Goal: Task Accomplishment & Management: Complete application form

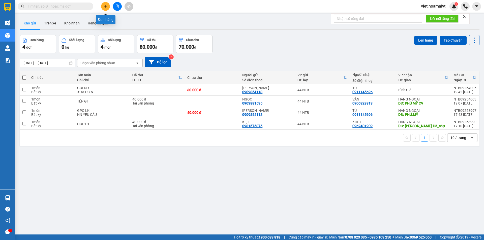
click at [104, 6] on icon "plus" at bounding box center [106, 7] width 4 height 4
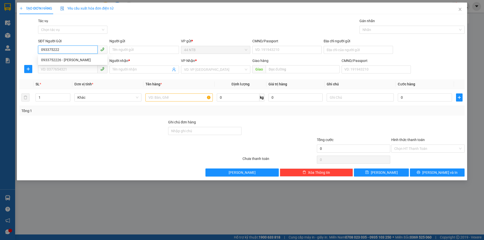
type input "0933752226"
click at [74, 61] on div "0933752226 - [PERSON_NAME]" at bounding box center [72, 60] width 63 height 6
type input "Tuấn"
type input "207_T.B.Trọng_Q5"
type input "0866117717"
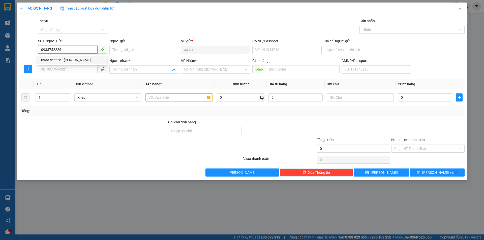
type input "Nam"
type input "0933752226"
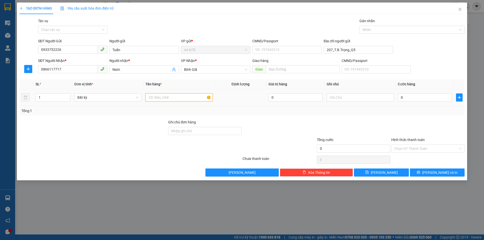
click at [167, 99] on input "text" at bounding box center [178, 98] width 67 height 8
type input "H"
type input "HOP DEN PT"
click at [406, 98] on input "0" at bounding box center [425, 98] width 54 height 8
type input "3"
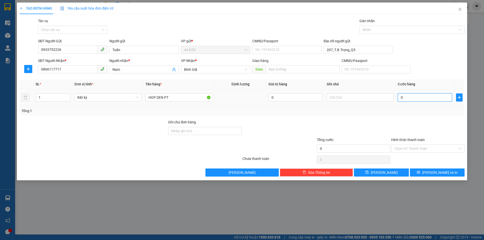
type input "3"
type input "30"
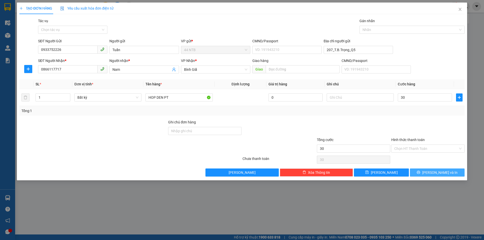
type input "30.000"
click at [454, 171] on button "[PERSON_NAME] và In" at bounding box center [437, 173] width 55 height 8
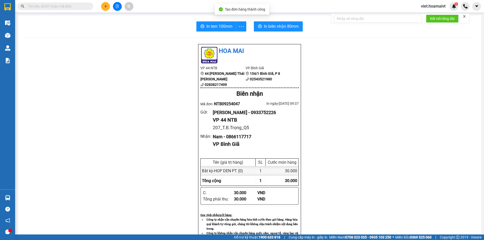
click at [277, 32] on div "In tem 100mm In [PERSON_NAME] 80mm [PERSON_NAME] VP 44 NTB 44 [PERSON_NAME] Thá…" at bounding box center [249, 203] width 463 height 376
click at [279, 28] on span "In biên nhận 80mm" at bounding box center [281, 26] width 35 height 6
click at [218, 28] on span "In tem 100mm" at bounding box center [219, 26] width 26 height 6
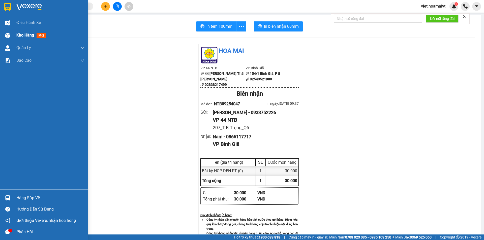
click at [8, 38] on img at bounding box center [7, 35] width 5 height 5
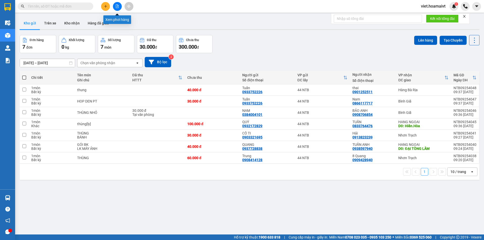
click at [118, 7] on icon "file-add" at bounding box center [117, 7] width 3 height 4
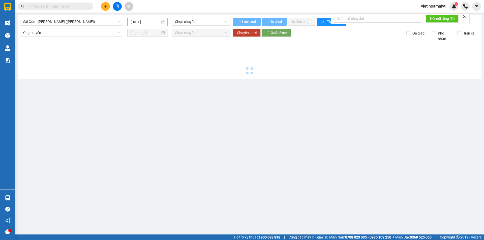
type input "[DATE]"
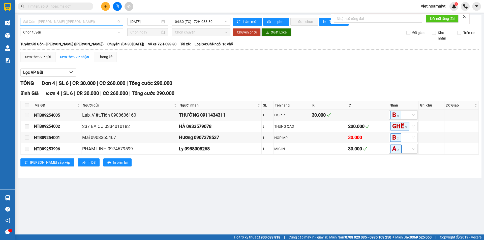
click at [78, 22] on span "Sài Gòn - [PERSON_NAME] ([PERSON_NAME])" at bounding box center [71, 22] width 97 height 8
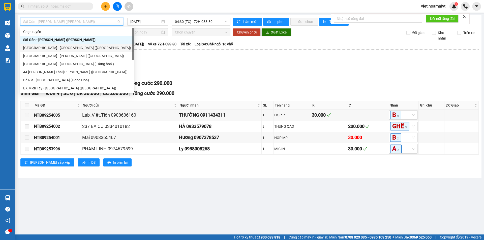
click at [50, 48] on div "[GEOGRAPHIC_DATA] - [GEOGRAPHIC_DATA] ([GEOGRAPHIC_DATA])" at bounding box center [77, 48] width 108 height 6
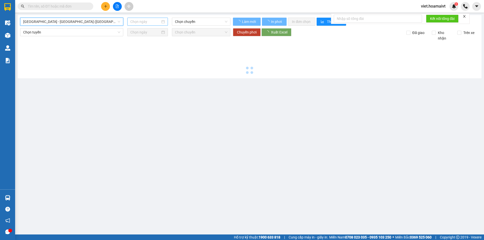
type input "[DATE]"
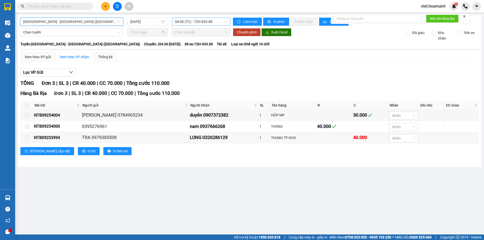
click at [181, 20] on span "04:30 (TC) - 72H-033.80" at bounding box center [201, 22] width 52 height 8
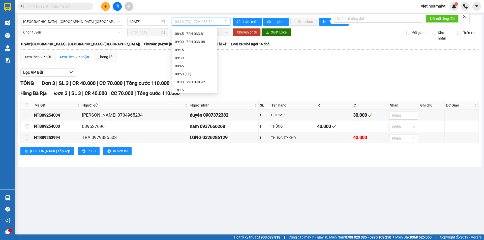
scroll to position [151, 0]
click at [194, 34] on div "10:00 - 72H-048.42" at bounding box center [194, 34] width 39 height 6
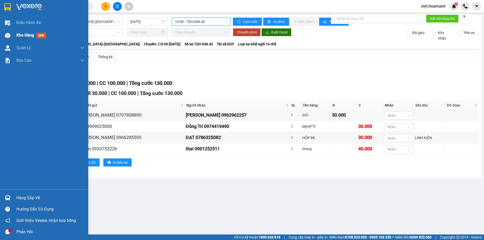
click at [24, 35] on span "Kho hàng" at bounding box center [25, 35] width 18 height 5
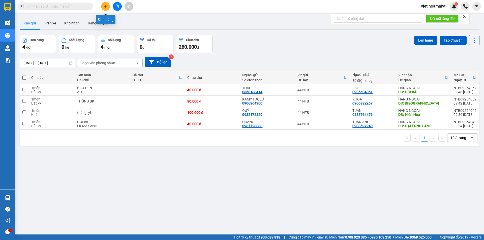
click at [106, 7] on icon "plus" at bounding box center [106, 7] width 4 height 4
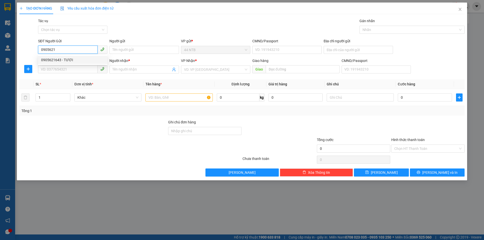
click at [68, 59] on div "0905621643 - TƯƠI" at bounding box center [72, 60] width 63 height 6
type input "0905621643"
type input "TƯƠI"
type input "0975259643"
type input "NAM"
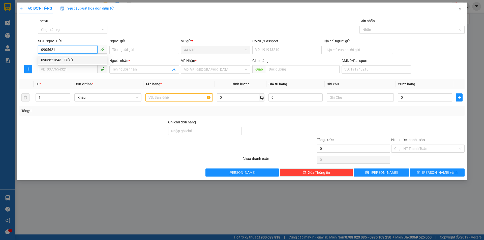
type input "Phú.Mỹ_3"
type input "0905621643"
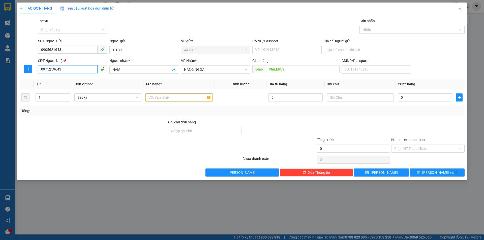
click at [69, 68] on input "0975259643" at bounding box center [68, 69] width 60 height 8
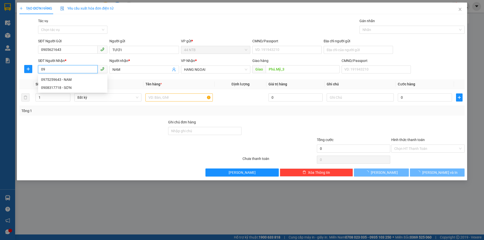
type input "0"
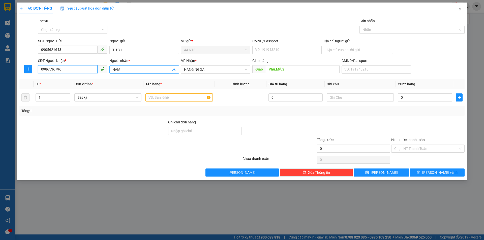
type input "0986536796"
click at [121, 70] on input "NAM" at bounding box center [141, 70] width 58 height 6
type input "N"
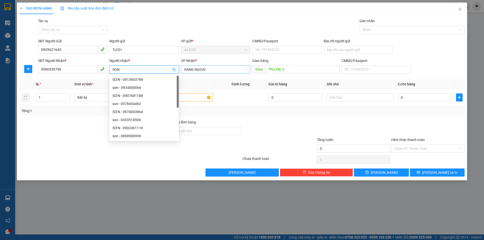
click at [209, 69] on span "HANG NGOAI" at bounding box center [215, 70] width 63 height 8
type input "SON"
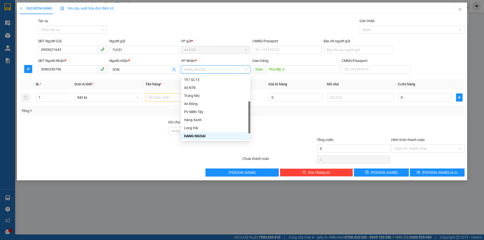
type input "B"
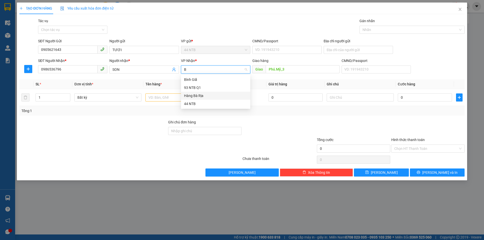
click at [203, 94] on div "Hàng Bà Rịa" at bounding box center [215, 96] width 63 height 6
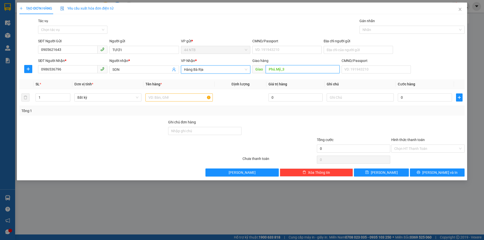
click at [294, 70] on input "Phú.Mỹ_3" at bounding box center [303, 69] width 74 height 8
click at [172, 97] on input "text" at bounding box center [178, 98] width 67 height 8
type input "THUNG"
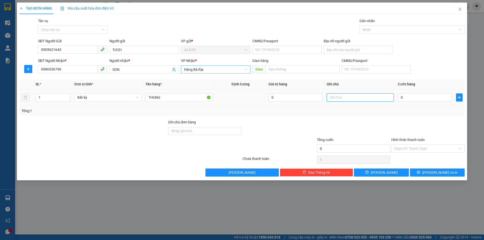
click at [336, 98] on input "text" at bounding box center [360, 98] width 67 height 8
type input "PT DIEN"
click at [398, 98] on input "0" at bounding box center [425, 98] width 54 height 8
type input "3"
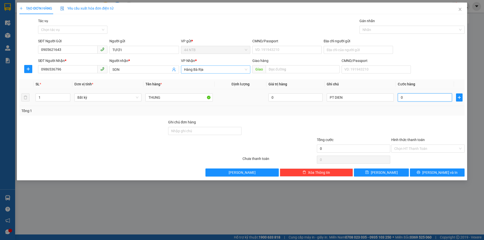
type input "3"
type input "30"
type input "30.000"
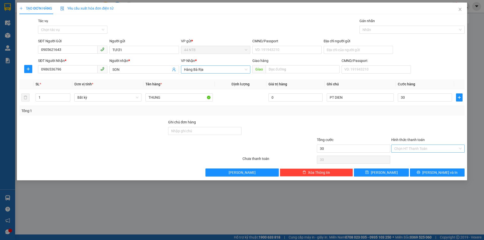
type input "30.000"
click at [409, 148] on input "Hình thức thanh toán" at bounding box center [426, 149] width 64 height 8
click at [408, 157] on div "Tại văn phòng" at bounding box center [427, 159] width 67 height 6
type input "0"
click at [423, 171] on button "[PERSON_NAME] và In" at bounding box center [437, 173] width 55 height 8
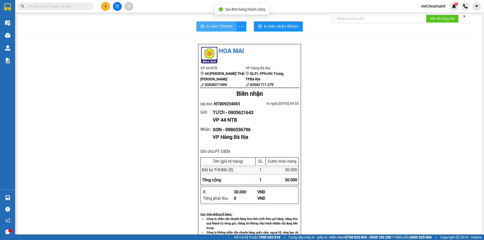
click at [220, 25] on span "In tem 100mm" at bounding box center [219, 26] width 26 height 6
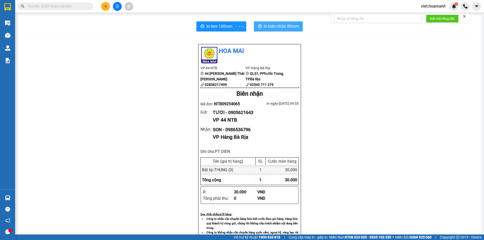
click at [278, 23] on button "In biên nhận 80mm" at bounding box center [278, 26] width 49 height 10
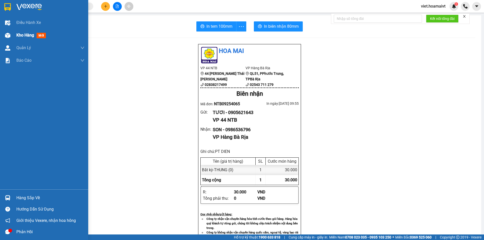
click at [34, 37] on span "Kho hàng" at bounding box center [25, 35] width 18 height 5
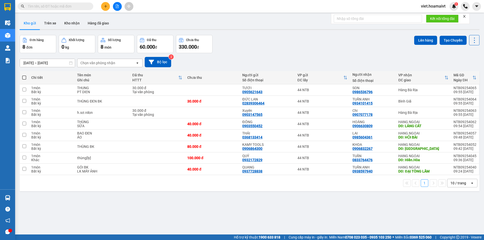
click at [105, 64] on div "Chọn văn phòng nhận" at bounding box center [97, 63] width 35 height 5
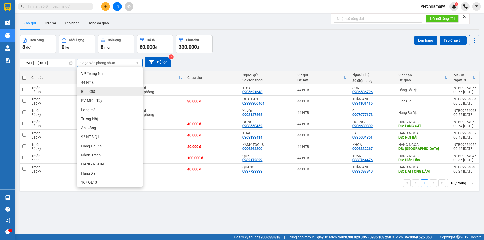
click at [95, 90] on span "Bình Giã" at bounding box center [88, 91] width 14 height 5
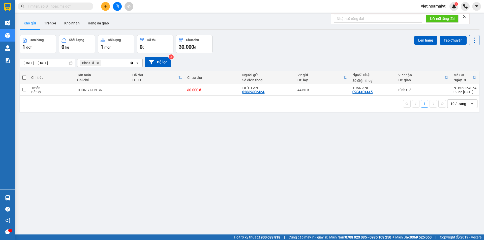
click at [97, 64] on icon "Bình Giã, close by backspace" at bounding box center [98, 63] width 2 height 2
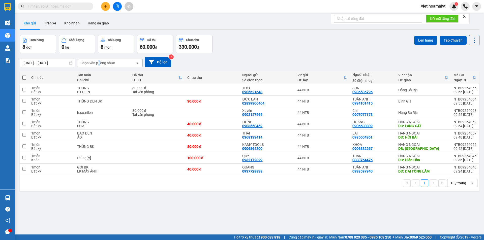
click at [99, 64] on div "Chọn văn phòng nhận" at bounding box center [97, 63] width 35 height 5
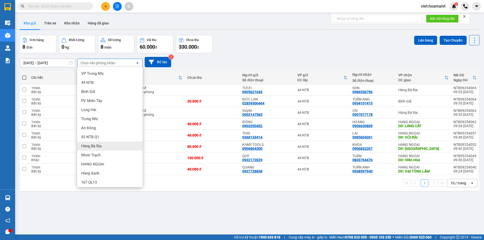
click at [101, 144] on span "Hàng Bà Rịa" at bounding box center [91, 146] width 20 height 5
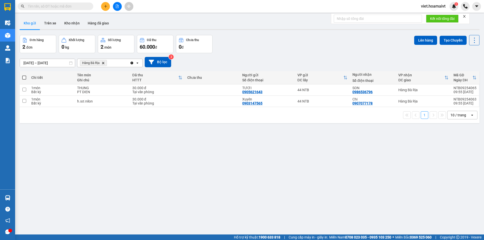
click at [105, 63] on icon "Delete" at bounding box center [103, 63] width 3 height 3
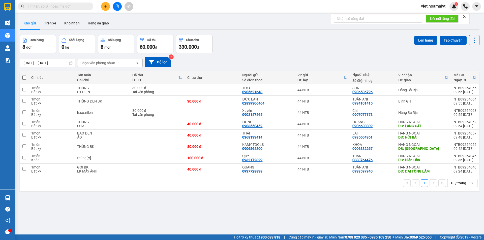
click at [105, 63] on div "Chọn văn phòng nhận" at bounding box center [97, 63] width 35 height 5
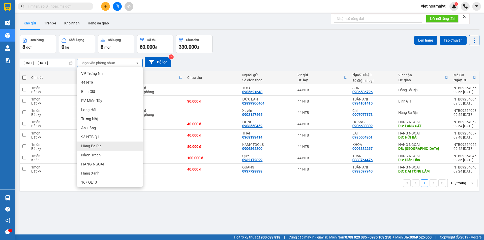
click at [102, 146] on div "Hàng Bà Rịa" at bounding box center [110, 146] width 66 height 9
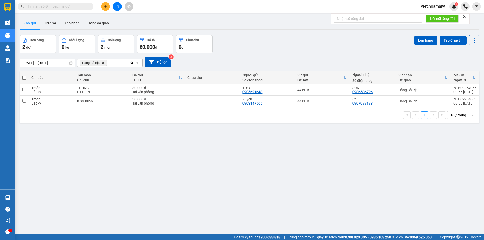
click at [104, 63] on icon "Delete" at bounding box center [103, 63] width 3 height 3
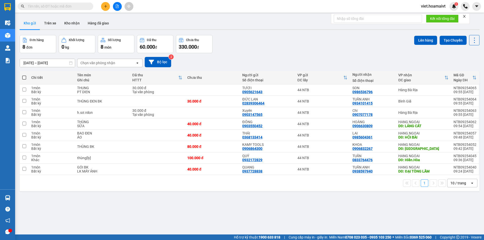
click at [470, 182] on icon "open" at bounding box center [472, 183] width 4 height 4
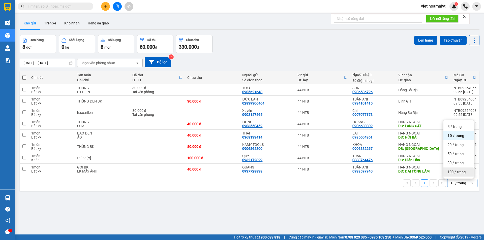
click at [461, 173] on span "100 / trang" at bounding box center [457, 172] width 18 height 5
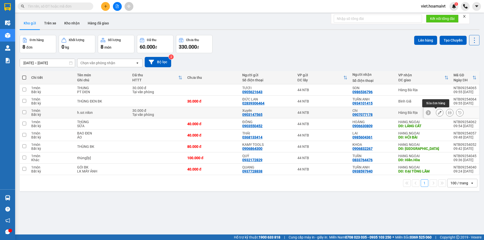
click at [438, 113] on icon at bounding box center [440, 113] width 4 height 4
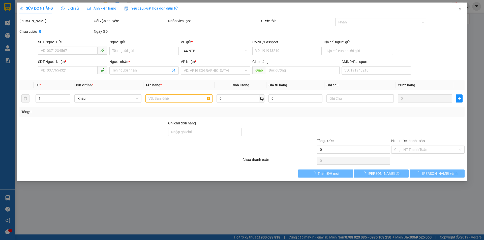
type input "0903147565"
type input "Xuyên"
type input "054187009963"
type input "0907077178"
type input "Chi"
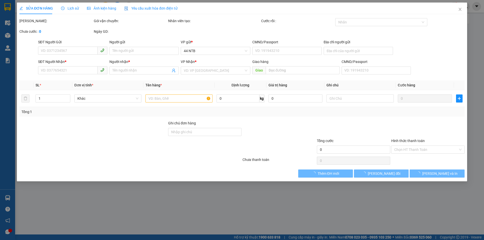
type input "30.000"
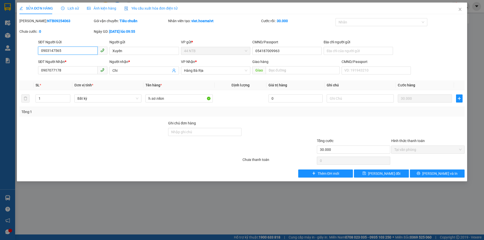
click at [67, 50] on input "0903147565" at bounding box center [68, 51] width 60 height 8
type input "0"
type input "0589919451"
click at [76, 71] on input "0907077178" at bounding box center [68, 70] width 60 height 8
type input "0"
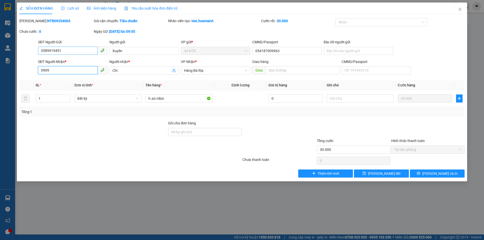
type input "0909"
click at [50, 51] on input "0589919451" at bounding box center [68, 51] width 60 height 8
click at [53, 51] on input "058919451" at bounding box center [68, 51] width 60 height 8
type input "0589191451"
click at [52, 72] on input "0909" at bounding box center [68, 70] width 60 height 8
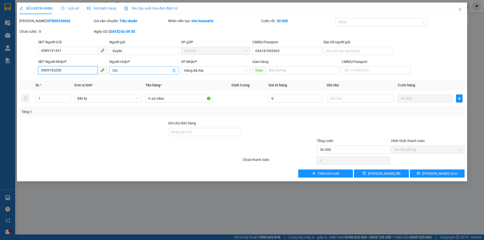
type input "0909195250"
click at [130, 71] on input "Chi" at bounding box center [141, 71] width 58 height 6
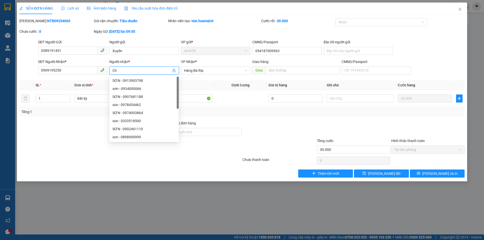
type input "C"
click at [211, 69] on span "Hàng Bà Rịa" at bounding box center [215, 71] width 63 height 8
type input "THAO"
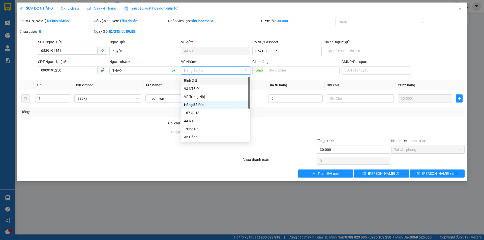
click at [194, 78] on div "Bình Giã" at bounding box center [215, 81] width 63 height 6
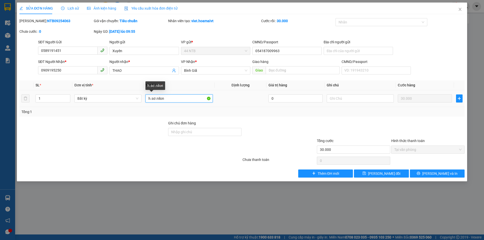
click at [173, 98] on input "h.sơ.nilon" at bounding box center [178, 99] width 67 height 8
type input "h"
type input "HS"
click at [333, 100] on input "text" at bounding box center [360, 99] width 67 height 8
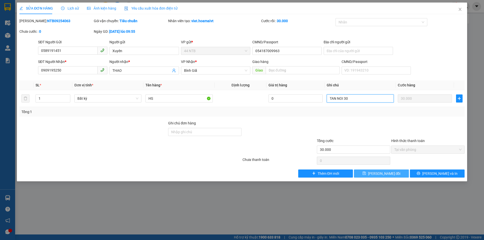
type input "TAN NOI 30"
click at [395, 173] on button "[PERSON_NAME] đổi" at bounding box center [381, 174] width 55 height 8
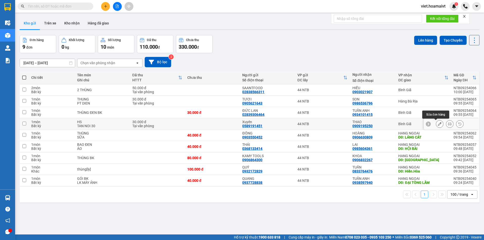
click at [438, 125] on icon at bounding box center [440, 124] width 4 height 4
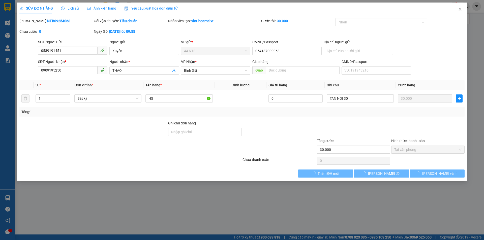
type input "0589191451"
type input "Xuyên"
type input "054187009963"
type input "0909195250"
type input "THAO"
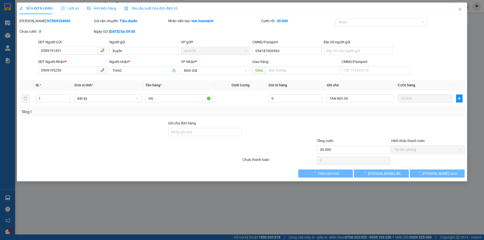
type input "30.000"
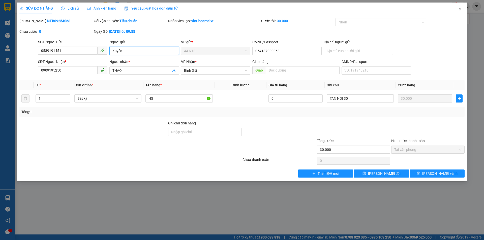
click at [127, 49] on input "Xuyên" at bounding box center [143, 51] width 69 height 8
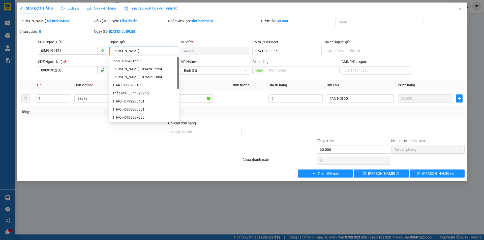
type input "X"
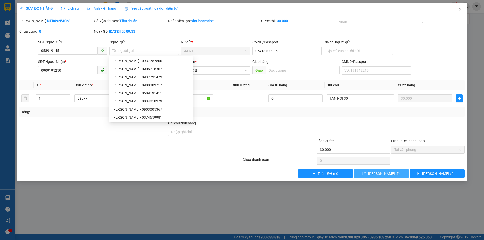
click at [391, 172] on span "[PERSON_NAME] đổi" at bounding box center [384, 174] width 33 height 6
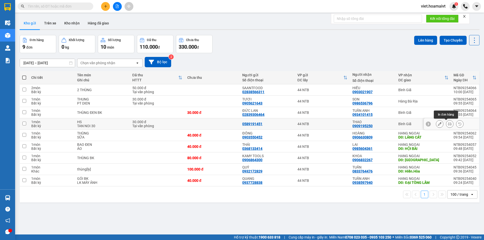
click at [448, 124] on icon at bounding box center [450, 124] width 4 height 4
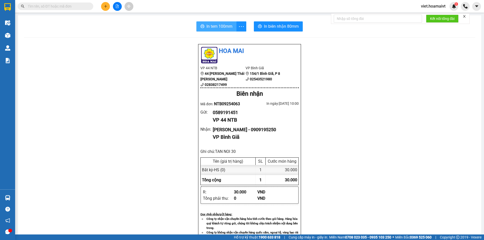
click at [220, 27] on span "In tem 100mm" at bounding box center [219, 26] width 26 height 6
click at [279, 26] on span "In biên nhận 80mm" at bounding box center [281, 26] width 35 height 6
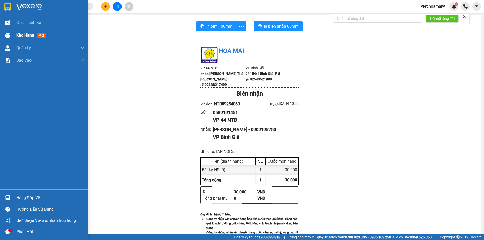
click at [20, 33] on span "Kho hàng" at bounding box center [25, 35] width 18 height 5
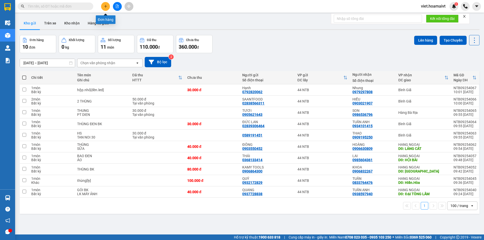
click at [105, 7] on icon "plus" at bounding box center [106, 7] width 4 height 4
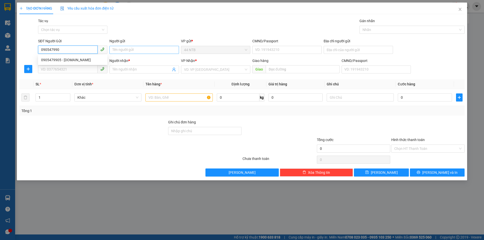
type input "0905479905"
click at [61, 61] on div "0905479905 - [DOMAIN_NAME]" at bounding box center [72, 60] width 63 height 6
type input "[DOMAIN_NAME]"
type input "0362212555"
type input "TÙNG"
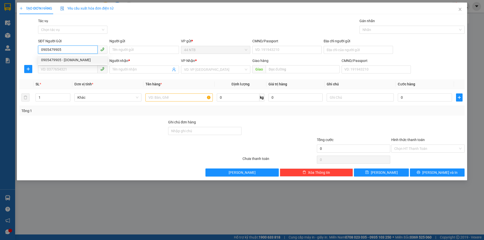
type input "P.Mỹ_C.Mart"
type input "0905479905"
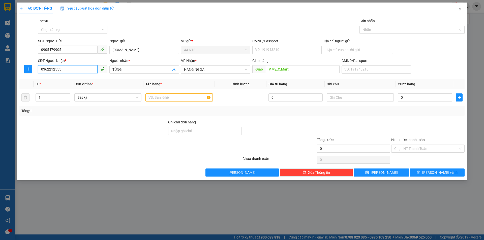
click at [67, 68] on input "0362212555" at bounding box center [68, 69] width 60 height 8
type input "0"
type input "0983151664"
click at [125, 71] on input "TÙNG" at bounding box center [141, 70] width 58 height 6
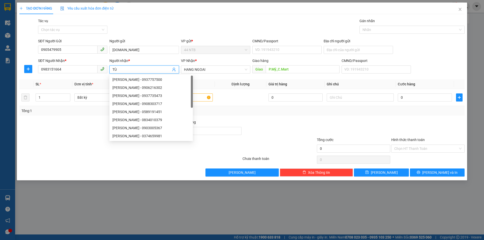
type input "T"
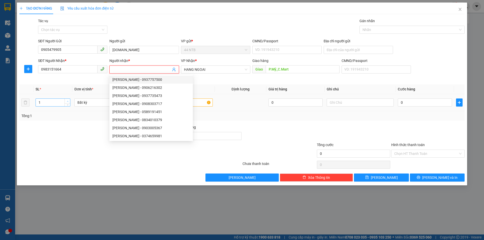
type input "2"
click at [67, 99] on span "Increase Value" at bounding box center [68, 101] width 6 height 5
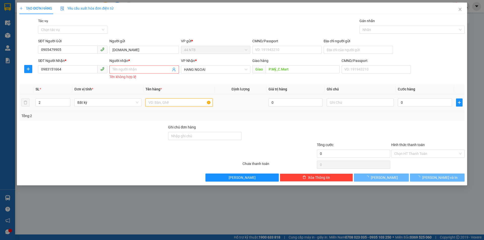
click at [189, 101] on input "text" at bounding box center [178, 103] width 67 height 8
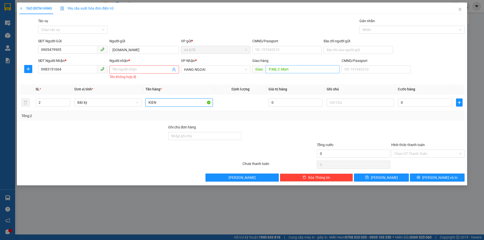
type input "KIEN"
click at [289, 70] on input "P.Mỹ_C.Mart" at bounding box center [303, 69] width 74 height 8
click at [409, 104] on input "0" at bounding box center [425, 103] width 54 height 8
type input "6"
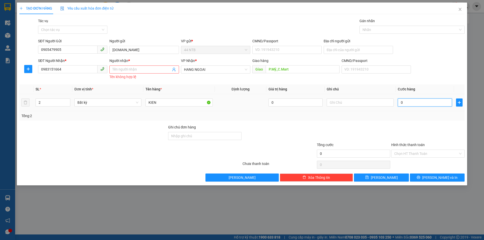
type input "6"
type input "60"
type input "60.000"
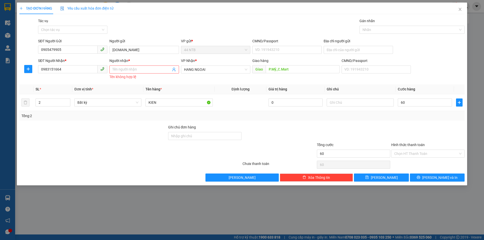
type input "60.000"
click at [68, 71] on input "0983151664" at bounding box center [68, 69] width 60 height 8
click at [80, 71] on input "0983151664" at bounding box center [68, 69] width 60 height 8
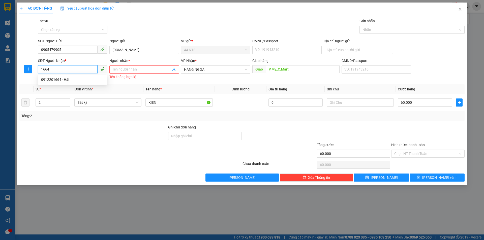
click at [74, 71] on input "1664" at bounding box center [68, 69] width 60 height 8
type input "0983151664"
click at [76, 69] on input "0983151664" at bounding box center [68, 69] width 60 height 8
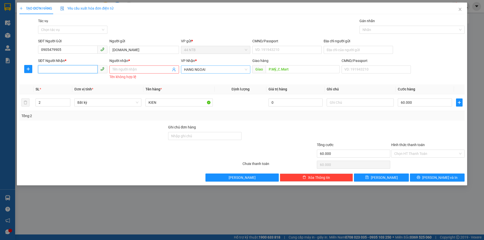
click at [229, 71] on span "HANG NGOAI" at bounding box center [215, 70] width 63 height 8
click at [302, 70] on input "P.Mỹ_C.Mart" at bounding box center [303, 69] width 74 height 8
click at [118, 203] on div "TẠO ĐƠN HÀNG Yêu cầu xuất [PERSON_NAME] điện tử Transit Pickup Surcharge Ids Tr…" at bounding box center [242, 120] width 484 height 240
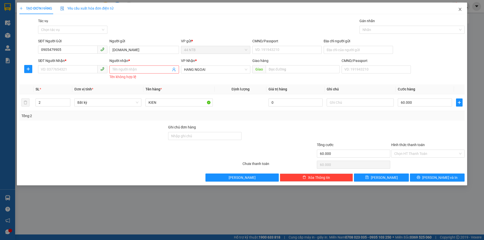
click at [459, 9] on icon "close" at bounding box center [460, 9] width 4 height 4
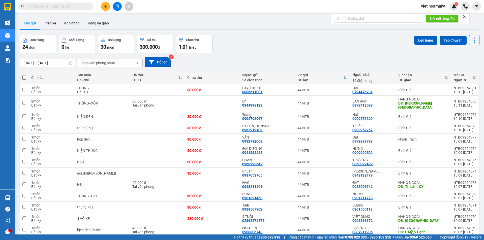
click at [81, 5] on input "text" at bounding box center [58, 7] width 60 height 6
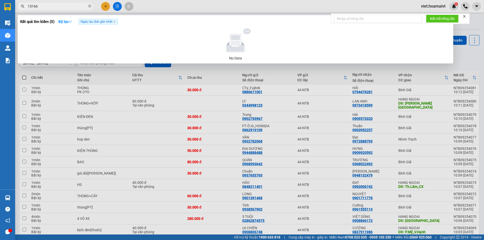
type input "151664"
click at [52, 8] on input "151664" at bounding box center [58, 7] width 60 height 6
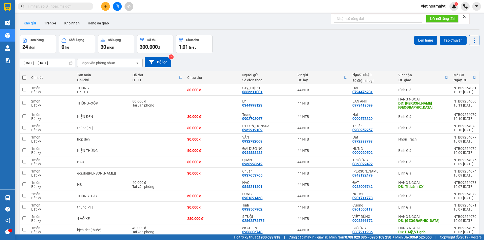
click at [82, 7] on input "text" at bounding box center [58, 7] width 60 height 6
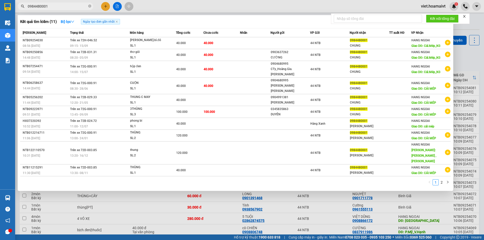
type input "0984480001"
click at [103, 5] on div at bounding box center [242, 120] width 484 height 240
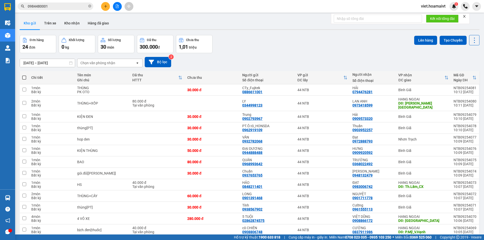
click at [108, 6] on button at bounding box center [105, 6] width 9 height 9
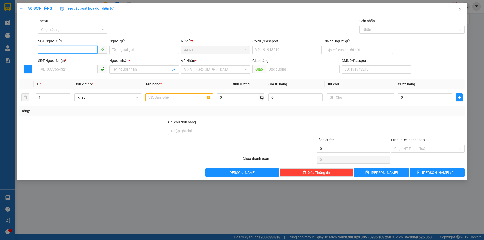
click at [64, 51] on input "SĐT Người Gửi" at bounding box center [68, 50] width 60 height 8
type input "0"
type input "0937024407"
click at [131, 51] on input "Người gửi" at bounding box center [143, 50] width 69 height 8
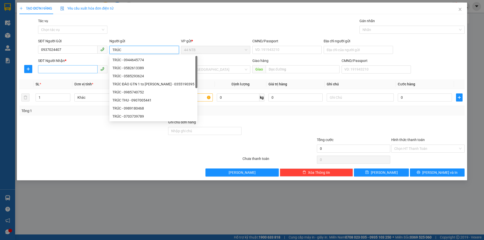
type input "TRÚC"
click at [61, 71] on input "SĐT Người Nhận *" at bounding box center [68, 69] width 60 height 8
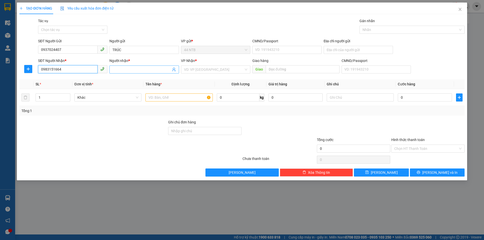
type input "0983151664"
click at [129, 69] on input "Người nhận *" at bounding box center [141, 70] width 58 height 6
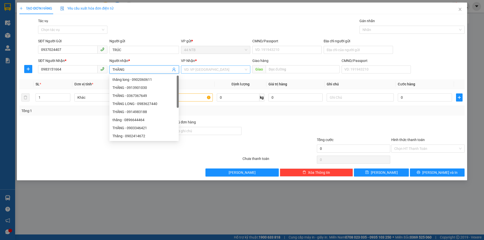
type input "THĂNG"
click at [217, 72] on input "search" at bounding box center [214, 70] width 60 height 8
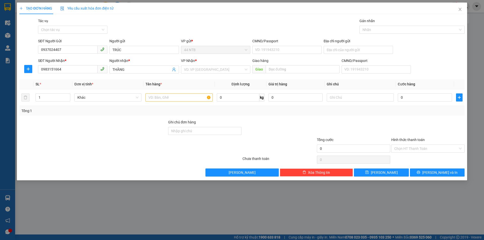
click at [204, 75] on body "Kết quả [PERSON_NAME] ( 11 ) Bộ lọc Ngày tạo [PERSON_NAME] nhất Mã ĐH Trạng thá…" at bounding box center [242, 120] width 484 height 240
click at [202, 68] on input "search" at bounding box center [214, 70] width 60 height 8
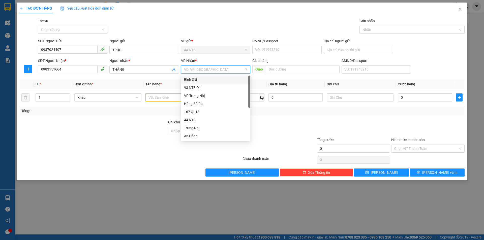
click at [198, 80] on div "Bình Giã" at bounding box center [215, 80] width 63 height 6
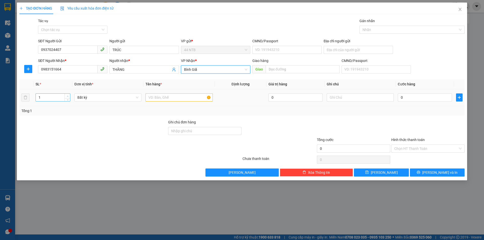
click at [68, 96] on icon "up" at bounding box center [68, 97] width 2 height 2
type input "2"
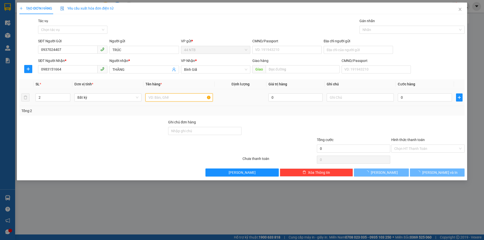
drag, startPoint x: 167, startPoint y: 99, endPoint x: 164, endPoint y: 100, distance: 3.6
click at [168, 99] on input "text" at bounding box center [178, 98] width 67 height 8
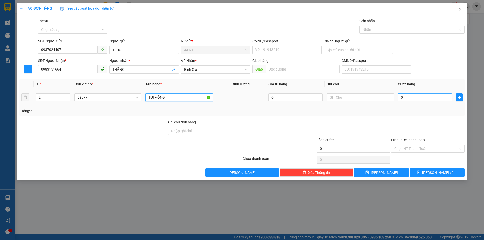
type input "TÚI + ỐNG"
click at [416, 98] on input "0" at bounding box center [425, 98] width 54 height 8
type input "6"
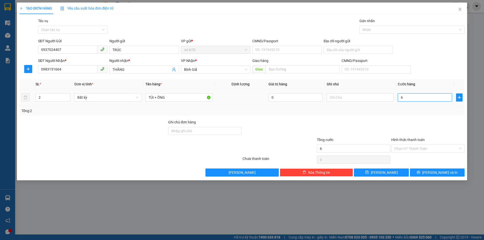
type input "60"
type input "60.000"
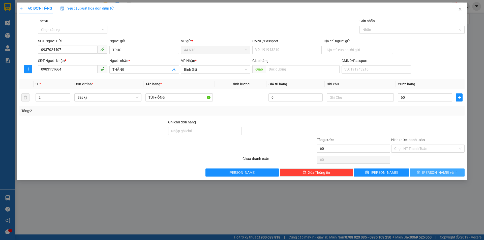
type input "60.000"
click at [420, 173] on icon "printer" at bounding box center [419, 173] width 4 height 4
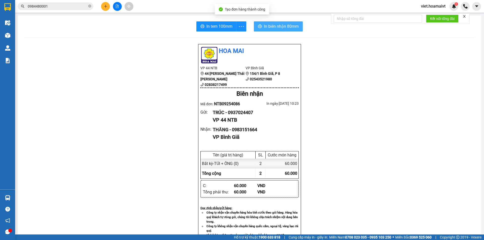
click at [285, 26] on span "In biên nhận 80mm" at bounding box center [281, 26] width 35 height 6
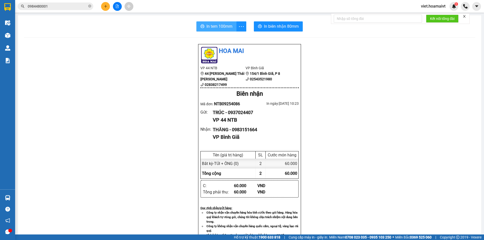
drag, startPoint x: 221, startPoint y: 26, endPoint x: 264, endPoint y: 33, distance: 44.5
click at [223, 25] on span "In tem 100mm" at bounding box center [219, 26] width 26 height 6
click at [66, 4] on input "0984480001" at bounding box center [58, 7] width 60 height 6
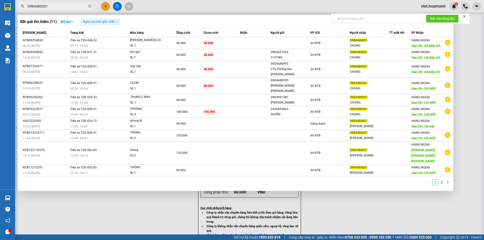
click at [67, 7] on input "0984480001" at bounding box center [58, 7] width 60 height 6
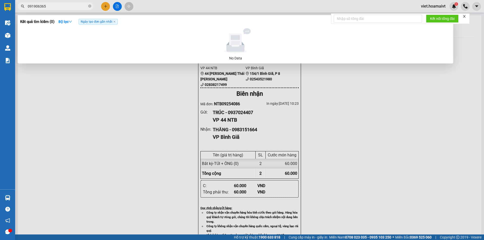
click at [74, 8] on input "091906365" at bounding box center [58, 7] width 60 height 6
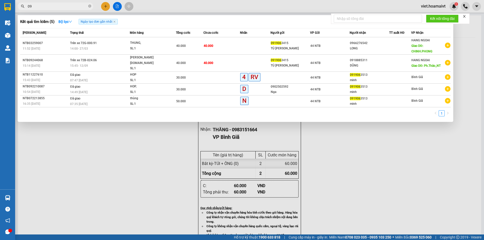
type input "0"
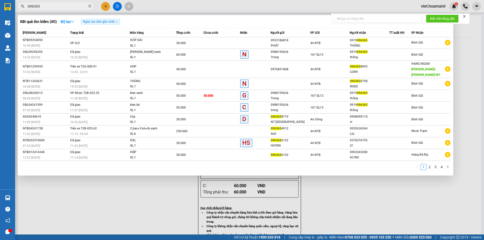
type input "096365"
click at [397, 185] on div at bounding box center [242, 120] width 484 height 240
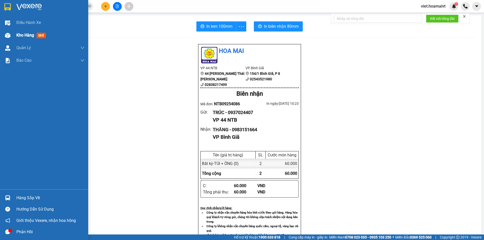
click at [29, 36] on span "Kho hàng" at bounding box center [25, 35] width 18 height 5
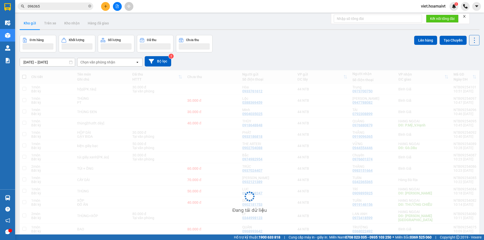
click at [106, 61] on div "Chọn văn phòng nhận" at bounding box center [97, 62] width 35 height 5
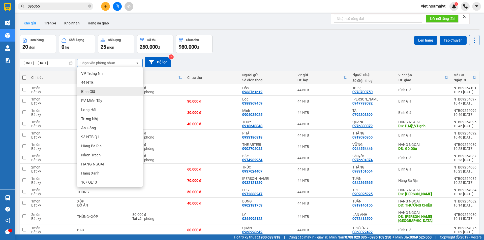
click at [100, 89] on div "Bình Giã" at bounding box center [110, 91] width 66 height 9
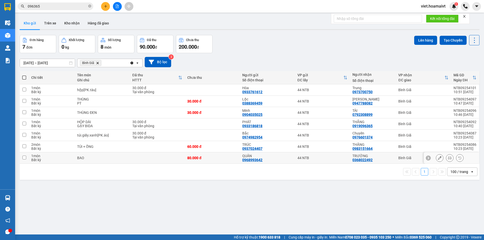
click at [25, 158] on input "checkbox" at bounding box center [24, 158] width 4 height 4
checkbox input "true"
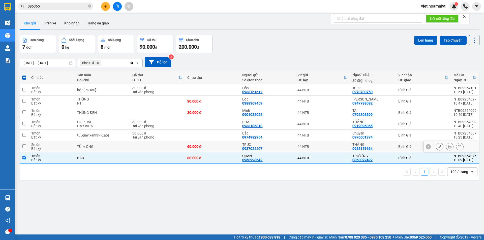
click at [26, 147] on input "checkbox" at bounding box center [24, 146] width 4 height 4
checkbox input "true"
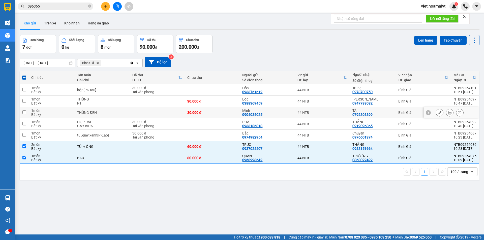
click at [24, 112] on input "checkbox" at bounding box center [24, 112] width 4 height 4
checkbox input "true"
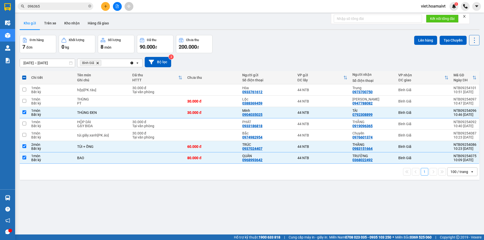
click at [471, 38] on icon at bounding box center [474, 40] width 7 height 7
click at [468, 71] on span "Làm mới" at bounding box center [464, 72] width 14 height 5
checkbox input "true"
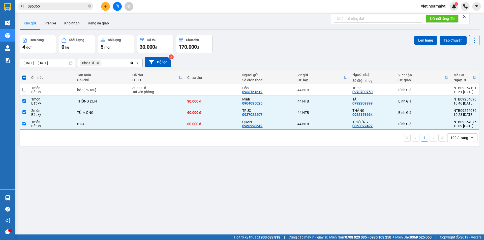
click at [465, 17] on icon "close" at bounding box center [464, 16] width 3 height 3
click at [350, 52] on div "Đơn hàng 4 đơn [PERSON_NAME] 0 kg Số [PERSON_NAME] 5 món Đã thu 30.000 [PERSON_…" at bounding box center [250, 44] width 460 height 18
drag, startPoint x: 471, startPoint y: 39, endPoint x: 472, endPoint y: 42, distance: 3.0
click at [472, 39] on icon at bounding box center [474, 40] width 7 height 7
click at [467, 73] on span "Làm mới" at bounding box center [464, 72] width 14 height 5
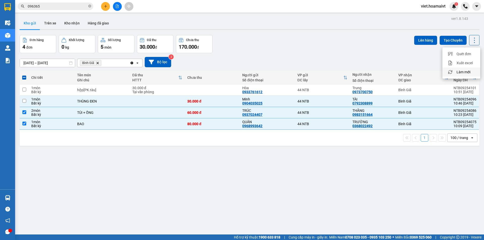
checkbox input "false"
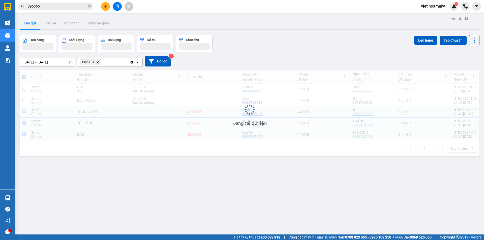
click at [331, 65] on div "[DATE] – [DATE] Press the down arrow key to interact with the calendar and sele…" at bounding box center [250, 61] width 460 height 10
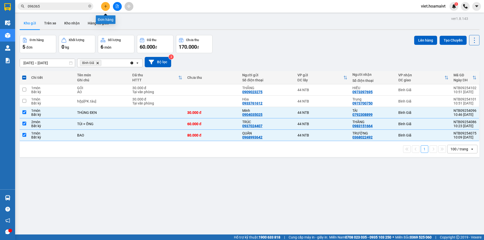
click at [106, 2] on button at bounding box center [105, 6] width 9 height 9
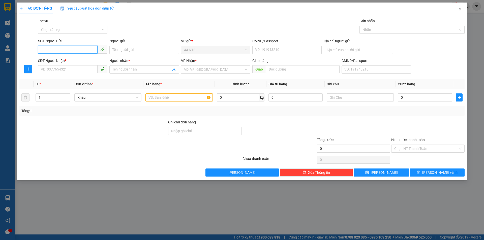
click at [65, 52] on input "SĐT Người Gửi" at bounding box center [68, 50] width 60 height 8
type input "0982716044"
click at [86, 57] on div "0982716044 - [PERSON_NAME]" at bounding box center [72, 60] width 69 height 8
type input "NHIEN"
type input "079190017082"
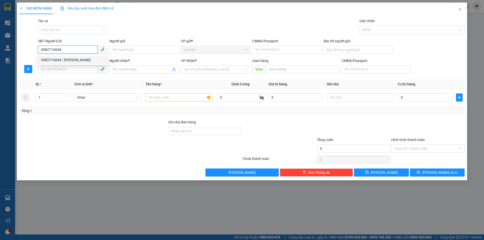
type input "0399777481"
type input "Saly"
type input "0982716044"
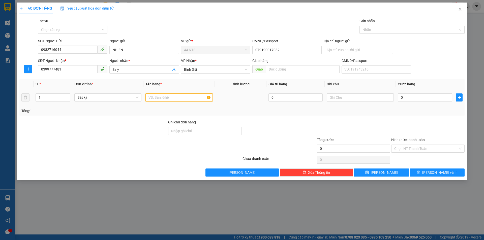
click at [176, 98] on input "text" at bounding box center [178, 98] width 67 height 8
type input "BỊCH"
click at [447, 97] on input "0" at bounding box center [425, 98] width 54 height 8
type input "3"
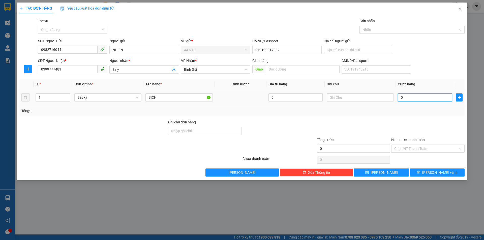
type input "3"
type input "30"
click at [429, 152] on input "Hình thức thanh toán" at bounding box center [426, 149] width 64 height 8
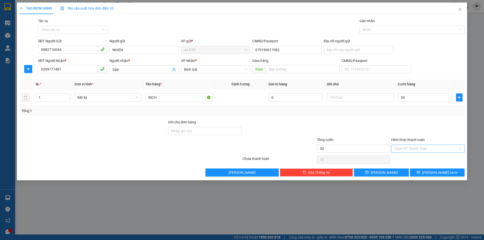
type input "30.000"
click at [417, 158] on div "Tại văn phòng" at bounding box center [427, 159] width 67 height 6
type input "0"
click at [429, 169] on button "[PERSON_NAME] và In" at bounding box center [437, 173] width 55 height 8
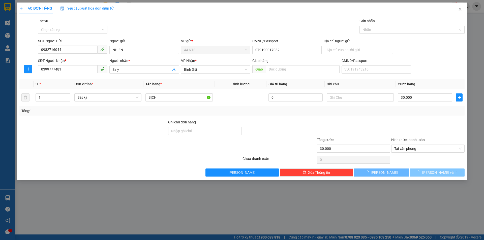
click at [422, 170] on span "button" at bounding box center [420, 173] width 6 height 6
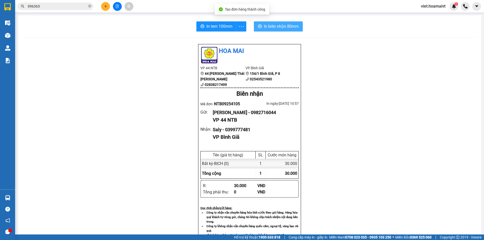
click at [266, 29] on span "In biên nhận 80mm" at bounding box center [281, 26] width 35 height 6
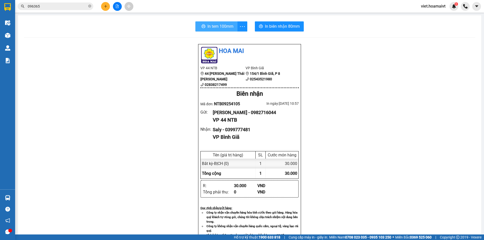
click at [225, 30] on button "In tem 100mm" at bounding box center [216, 26] width 42 height 10
click at [118, 6] on icon "file-add" at bounding box center [117, 7] width 3 height 4
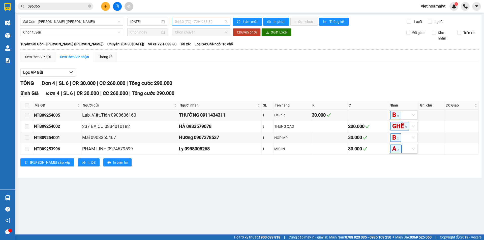
click at [194, 22] on span "04:30 (TC) - 72H-033.80" at bounding box center [201, 22] width 52 height 8
click at [204, 49] on div "11:00 - 72H-033.80" at bounding box center [194, 49] width 39 height 6
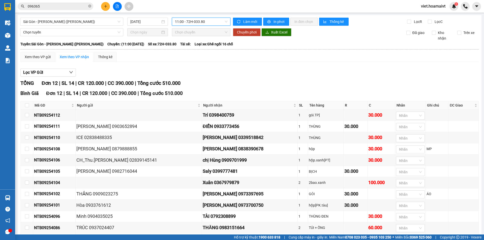
click at [195, 23] on span "11:00 - 72H-033.80" at bounding box center [201, 22] width 52 height 8
click at [220, 79] on div "Lọc VP Gửi [PERSON_NAME] 12 | SL 14 | CR 120.000 | CC 390.000 | [PERSON_NAME] …" at bounding box center [249, 164] width 458 height 197
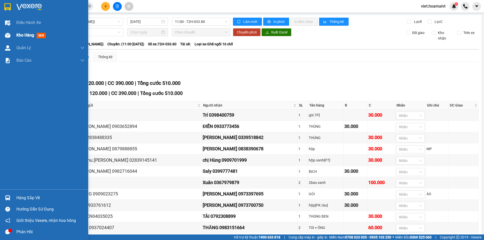
click at [19, 36] on span "Kho hàng" at bounding box center [25, 35] width 18 height 5
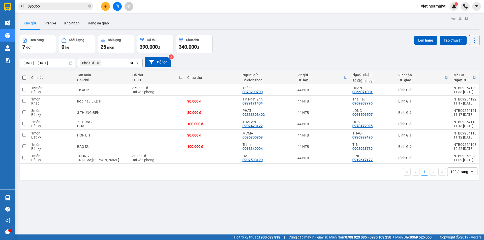
click at [98, 62] on icon "Delete" at bounding box center [97, 63] width 3 height 3
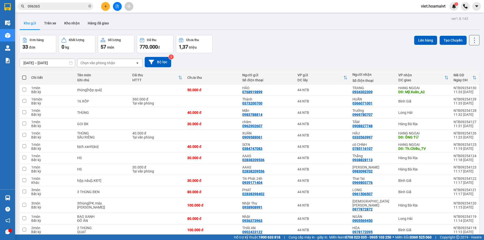
click at [471, 42] on icon at bounding box center [474, 40] width 7 height 7
click at [466, 72] on span "Làm mới" at bounding box center [464, 72] width 14 height 5
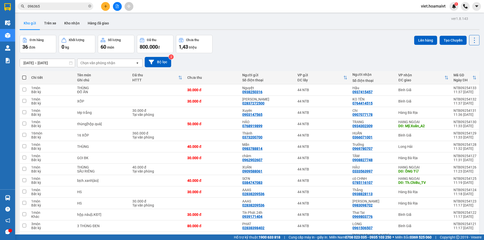
click at [49, 8] on input "096365" at bounding box center [58, 7] width 60 height 6
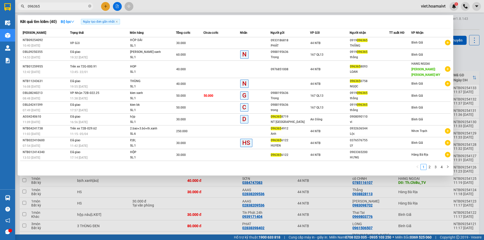
click at [78, 8] on input "096365" at bounding box center [58, 7] width 60 height 6
click at [68, 7] on input "096365" at bounding box center [58, 7] width 60 height 6
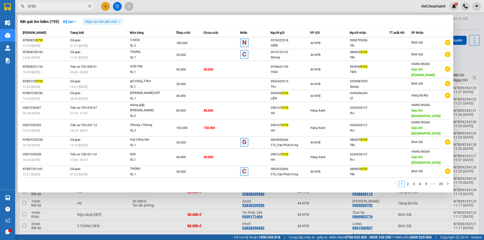
type input "9755"
click at [90, 6] on icon "close-circle" at bounding box center [89, 6] width 3 height 3
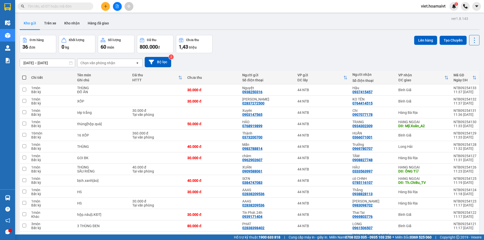
click at [81, 6] on input "text" at bounding box center [58, 7] width 60 height 6
click at [84, 6] on input "text" at bounding box center [58, 7] width 60 height 6
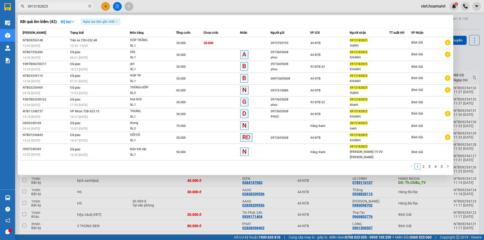
type input "0913182825"
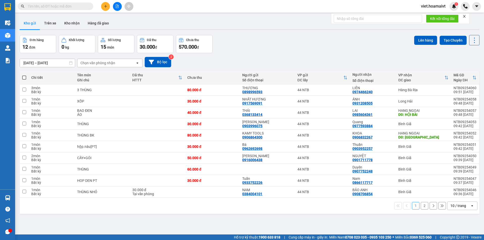
click at [458, 207] on div "10 / trang" at bounding box center [459, 205] width 16 height 5
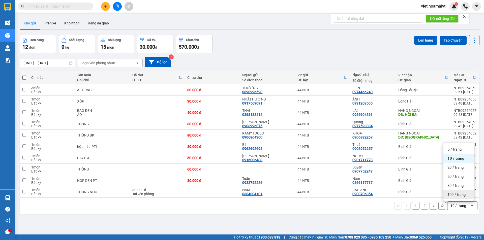
click at [459, 196] on span "100 / trang" at bounding box center [457, 194] width 18 height 5
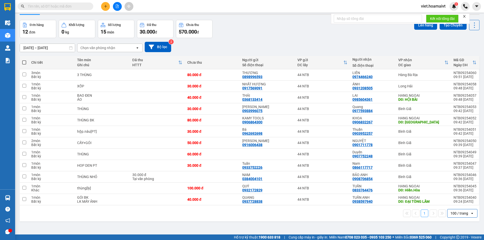
scroll to position [23, 0]
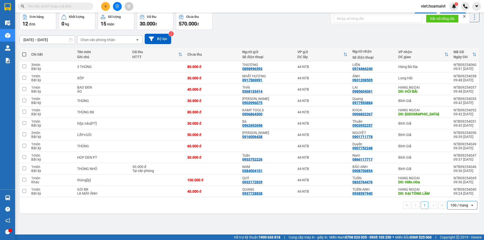
click at [121, 42] on div "Chọn văn phòng nhận" at bounding box center [106, 40] width 58 height 8
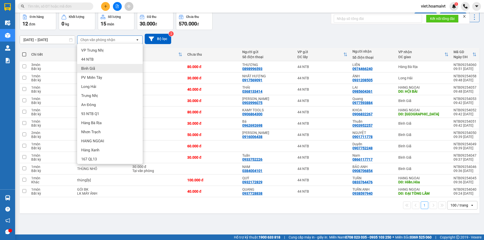
click at [104, 72] on div "Bình Giã" at bounding box center [110, 68] width 66 height 9
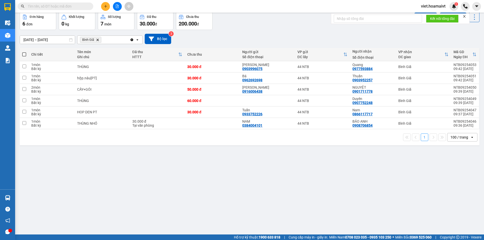
click at [98, 39] on icon "Delete" at bounding box center [97, 39] width 3 height 3
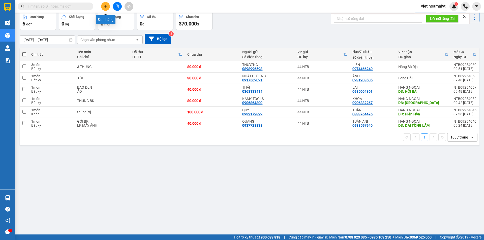
click at [107, 7] on icon "plus" at bounding box center [106, 7] width 4 height 4
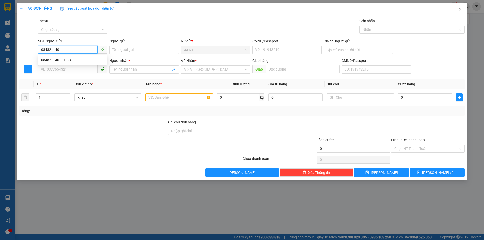
type input "0848211401"
click at [68, 58] on div "0848211401 - HẢO" at bounding box center [72, 60] width 63 height 6
type input "HẢO"
type input "77_H.V.Thái_Q7"
type input "0983006742"
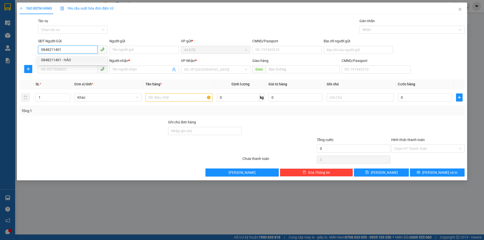
type input "ĐẠT"
type input "Th.Lâm_CX"
type input "0848211401"
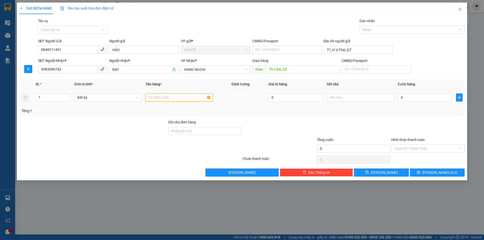
click at [153, 97] on input "text" at bounding box center [178, 98] width 67 height 8
type input "HS"
click at [403, 98] on input "0" at bounding box center [425, 98] width 54 height 8
type input "4"
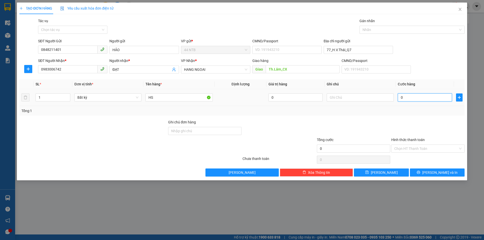
type input "4"
type input "40"
type input "40.000"
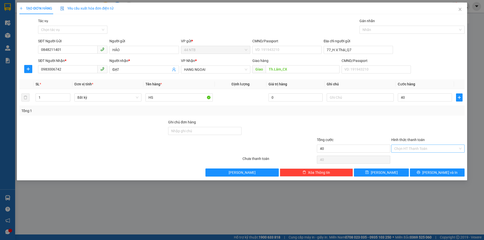
type input "40.000"
click at [415, 147] on input "Hình thức thanh toán" at bounding box center [426, 149] width 64 height 8
click at [414, 158] on div "Tại văn phòng" at bounding box center [427, 159] width 67 height 6
type input "0"
click at [418, 172] on button "[PERSON_NAME] và In" at bounding box center [437, 173] width 55 height 8
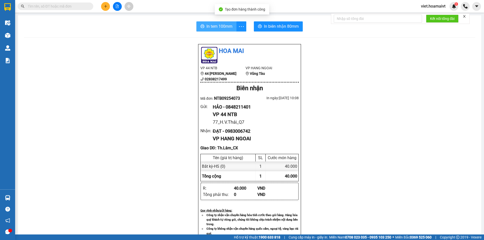
click at [226, 30] on button "In tem 100mm" at bounding box center [216, 26] width 40 height 10
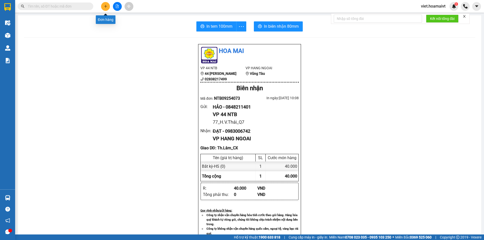
click at [103, 7] on button at bounding box center [105, 6] width 9 height 9
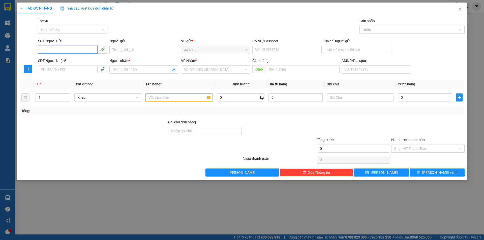
click at [78, 49] on input "SĐT Người Gửi" at bounding box center [68, 50] width 60 height 8
type input "0902793967"
click at [84, 58] on div "0902793967 - Trung" at bounding box center [72, 60] width 63 height 6
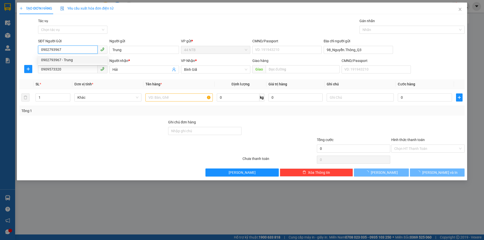
type input "Trung"
type input "98_Nguyễn.Thông_Q3"
type input "0909573320"
type input "Hải"
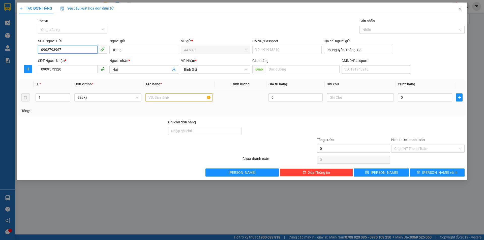
type input "0902793967"
click at [179, 97] on input "text" at bounding box center [178, 98] width 67 height 8
type input "KIỆN ĐEN"
click at [421, 97] on input "0" at bounding box center [425, 98] width 54 height 8
type input "3"
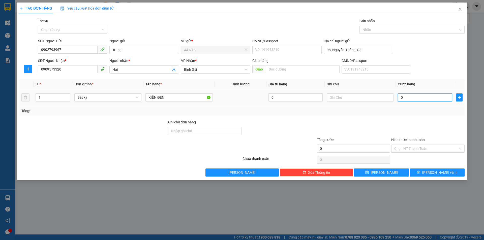
type input "3"
type input "30"
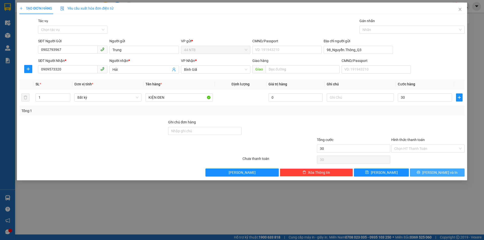
type input "30.000"
click at [437, 170] on span "[PERSON_NAME] và In" at bounding box center [439, 173] width 35 height 6
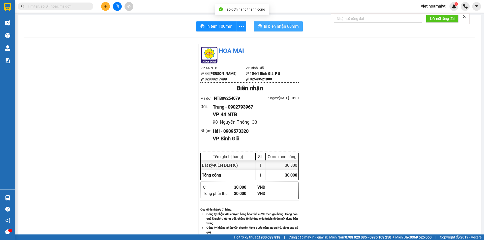
click at [272, 25] on span "In biên nhận 80mm" at bounding box center [281, 26] width 35 height 6
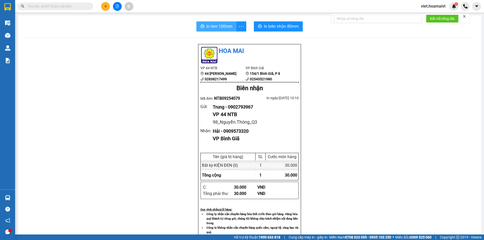
click at [216, 28] on span "In tem 100mm" at bounding box center [219, 26] width 26 height 6
click at [107, 8] on button at bounding box center [105, 6] width 9 height 9
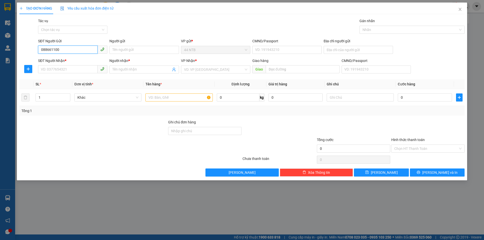
type input "0886611001"
click at [62, 59] on div "0886611001 - CTy_Fujitek" at bounding box center [72, 60] width 63 height 6
type input "CTy_Fujitek"
type input "7C_N.Ng.Phương_B.Thạnh"
type input "0985879177"
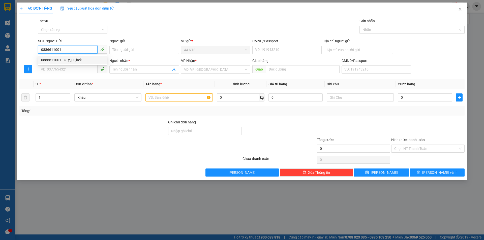
type input "Linh"
type input "0886611001"
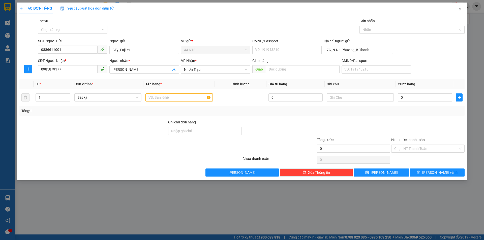
click at [87, 76] on div "Transit Pickup Surcharge Ids Transit Deliver Surcharge Ids Transit Deliver Surc…" at bounding box center [241, 97] width 445 height 159
click at [83, 70] on input "0985879177" at bounding box center [68, 69] width 60 height 8
type input "0794476281"
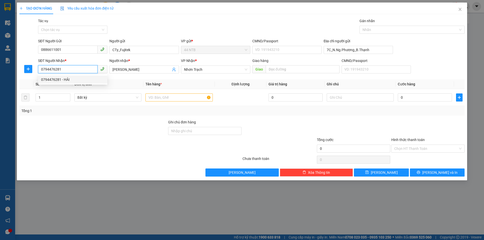
click at [82, 80] on div "0794476281 - HẢI" at bounding box center [72, 80] width 63 height 6
type input "HẢI"
type input "0794476281"
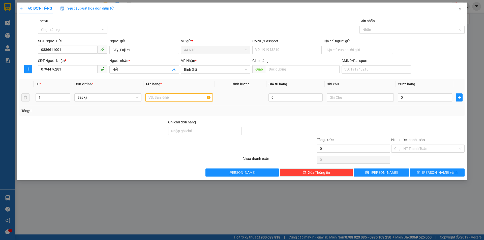
click at [174, 101] on input "text" at bounding box center [178, 98] width 67 height 8
type input "THÙNG"
click at [431, 97] on input "0" at bounding box center [425, 98] width 54 height 8
type input "3"
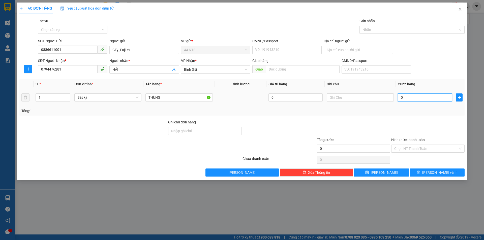
type input "3"
type input "30"
type input "30.000"
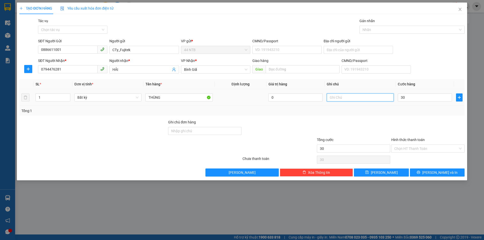
type input "30.000"
click at [351, 101] on input "text" at bounding box center [360, 98] width 67 height 8
click at [345, 97] on input "text" at bounding box center [360, 98] width 67 height 8
type input "D"
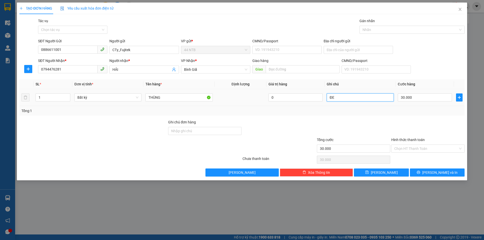
type input "Đ"
type input "PK OTO"
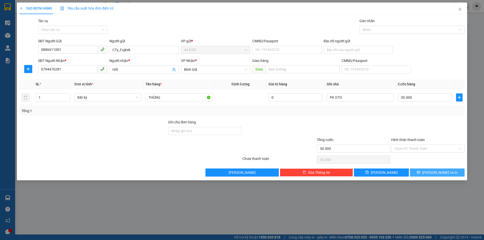
click at [433, 176] on button "[PERSON_NAME] và In" at bounding box center [437, 173] width 55 height 8
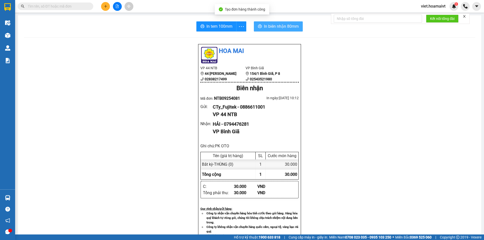
click at [272, 27] on span "In biên nhận 80mm" at bounding box center [281, 26] width 35 height 6
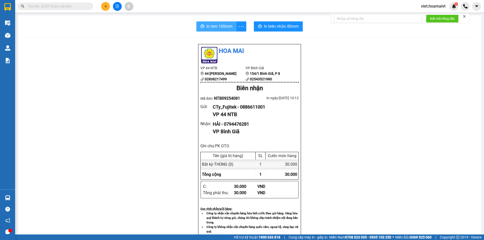
click at [222, 22] on button "In tem 100mm" at bounding box center [216, 26] width 40 height 10
click at [73, 8] on input "text" at bounding box center [58, 7] width 60 height 6
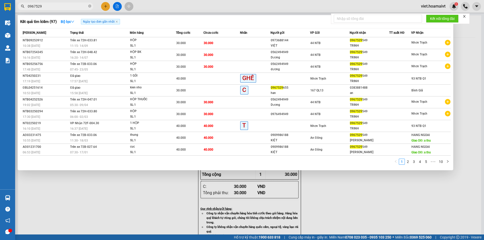
type input "0967529"
click at [164, 197] on div at bounding box center [242, 120] width 484 height 240
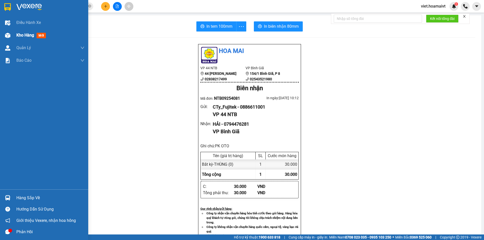
click at [24, 32] on div "Kho hàng mới" at bounding box center [32, 35] width 32 height 6
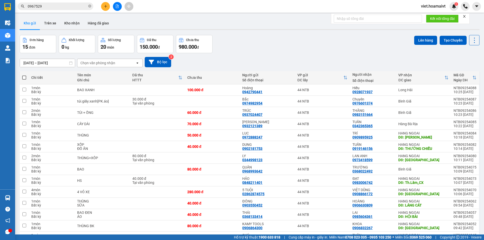
click at [306, 47] on div "Đơn hàng 15 đơn Khối lượng 0 kg Số lượng 20 món Đã thu 150.000 đ Chưa thu 980.0…" at bounding box center [250, 44] width 460 height 18
click at [465, 16] on icon "close" at bounding box center [464, 16] width 3 height 3
click at [474, 38] on icon at bounding box center [474, 40] width 1 height 5
click at [465, 72] on span "Làm mới" at bounding box center [464, 72] width 14 height 5
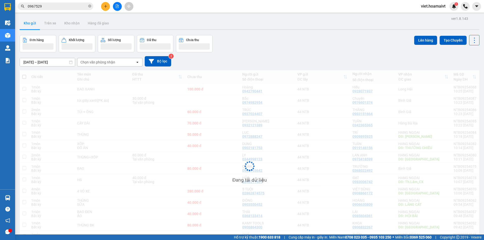
click at [331, 53] on div "14/09/2025 – 15/09/2025 Press the down arrow key to interact with the calendar …" at bounding box center [250, 61] width 460 height 18
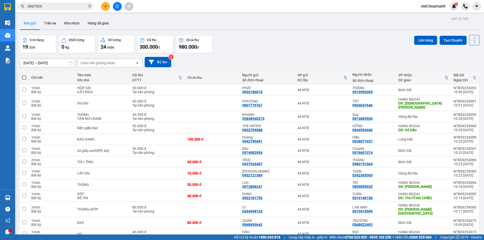
click at [101, 61] on div "Chọn văn phòng nhận" at bounding box center [97, 63] width 35 height 5
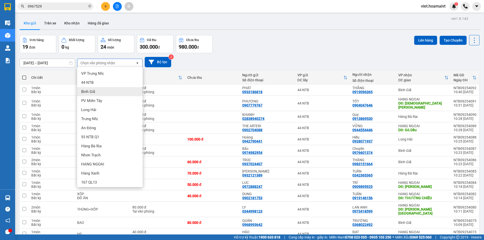
click at [111, 93] on div "Bình Giã" at bounding box center [110, 91] width 66 height 9
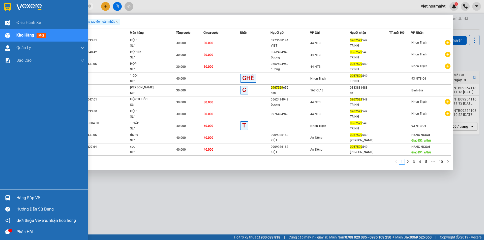
drag, startPoint x: 50, startPoint y: 5, endPoint x: 0, endPoint y: 5, distance: 49.9
click at [0, 5] on section "Kết quả tìm kiếm ( 97 ) Bộ lọc Ngày tạo đơn gần nhất Mã ĐH Trạng thái Món hàng …" at bounding box center [242, 120] width 484 height 240
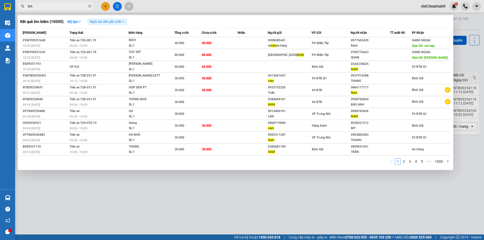
type input "N"
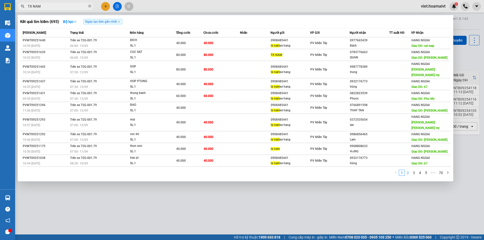
type input "TX NAM"
click at [408, 170] on link "2" at bounding box center [408, 173] width 6 height 6
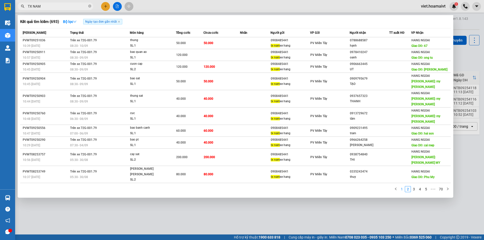
click at [402, 187] on link "1" at bounding box center [402, 190] width 6 height 6
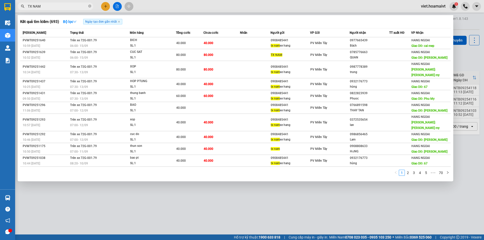
click at [369, 185] on div at bounding box center [242, 120] width 484 height 240
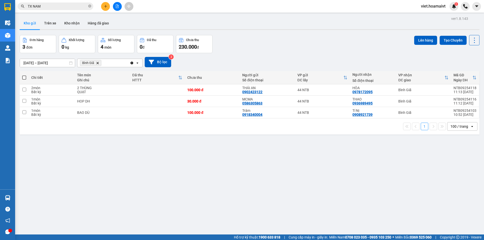
click at [99, 64] on icon "Delete" at bounding box center [97, 63] width 3 height 3
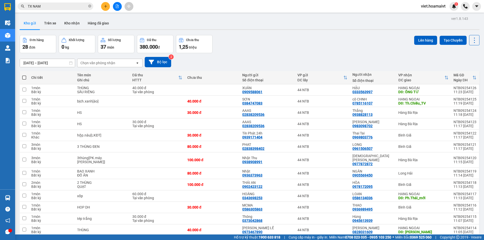
click at [97, 63] on div "Chọn văn phòng nhận" at bounding box center [97, 63] width 35 height 5
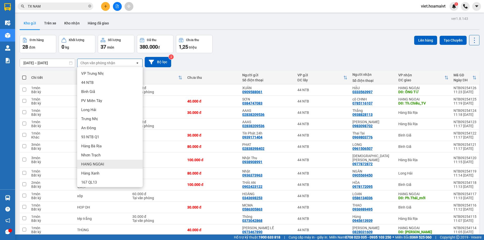
click at [106, 165] on div "HANG NGOAI" at bounding box center [110, 164] width 66 height 9
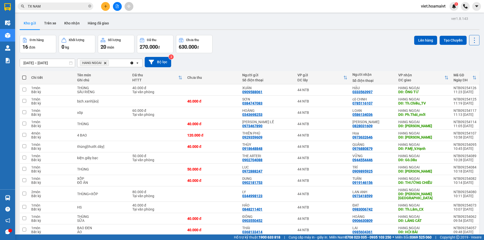
click at [106, 63] on icon "Delete" at bounding box center [105, 63] width 3 height 3
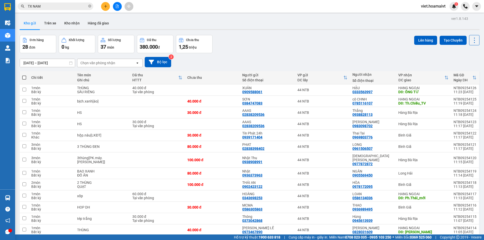
click at [108, 63] on div "Chọn văn phòng nhận" at bounding box center [97, 63] width 35 height 5
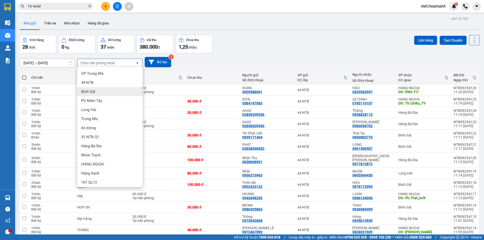
click at [98, 91] on div "Bình Giã" at bounding box center [110, 91] width 66 height 9
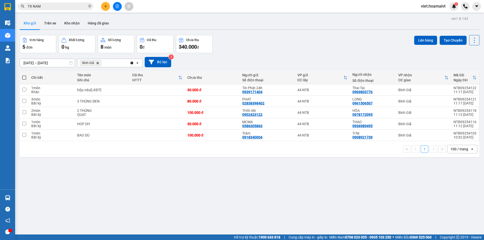
click at [98, 64] on icon "Delete" at bounding box center [97, 63] width 3 height 3
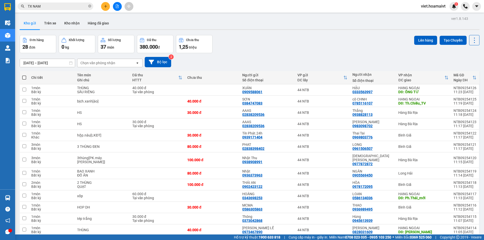
click at [99, 63] on div "Chọn văn phòng nhận" at bounding box center [97, 63] width 35 height 5
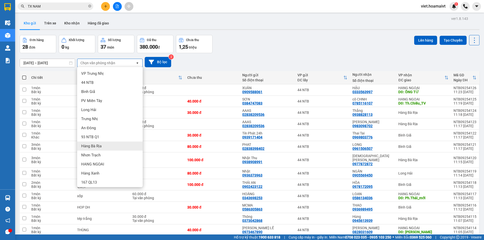
click at [104, 145] on div "Hàng Bà Rịa" at bounding box center [110, 146] width 66 height 9
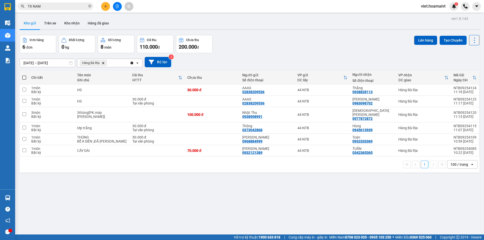
click at [105, 63] on icon "Delete" at bounding box center [103, 63] width 3 height 3
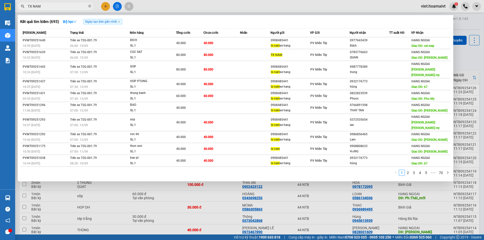
click at [50, 6] on input "TX NAM" at bounding box center [58, 7] width 60 height 6
click at [90, 7] on icon "close-circle" at bounding box center [89, 6] width 3 height 3
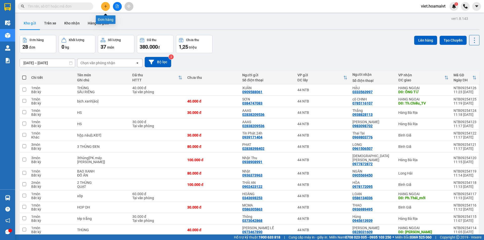
click at [105, 6] on icon "plus" at bounding box center [105, 6] width 3 height 0
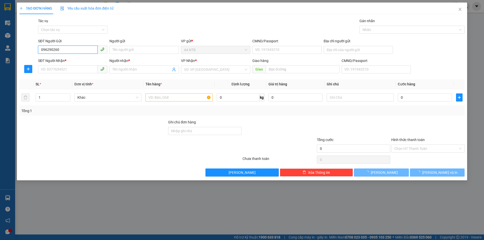
type input "0962902607"
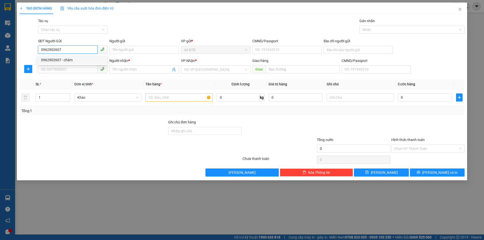
click at [54, 61] on div "0962902607 - châm" at bounding box center [72, 60] width 63 height 6
type input "châm"
type input "0908827748"
type input "TÂM"
type input "0962902607"
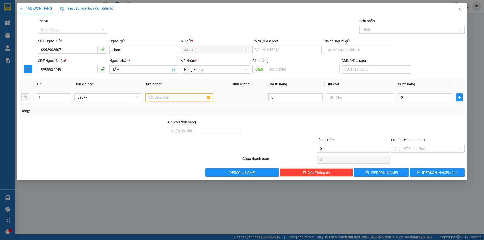
click at [163, 98] on input "text" at bounding box center [178, 98] width 67 height 8
type input "GOI BK"
click at [402, 99] on input "0" at bounding box center [425, 98] width 54 height 8
type input "3"
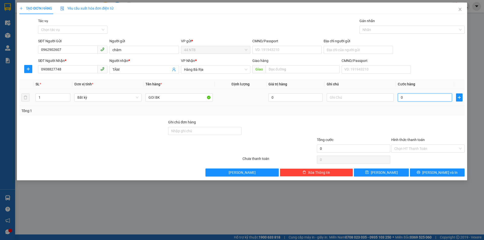
type input "3"
type input "30"
type input "30.000"
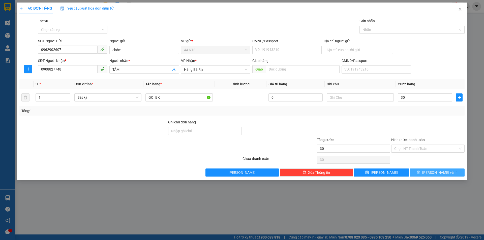
type input "30.000"
click at [431, 170] on button "[PERSON_NAME] và In" at bounding box center [437, 173] width 55 height 8
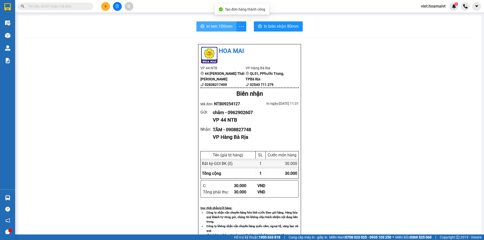
click at [210, 24] on span "In tem 100mm" at bounding box center [219, 26] width 26 height 6
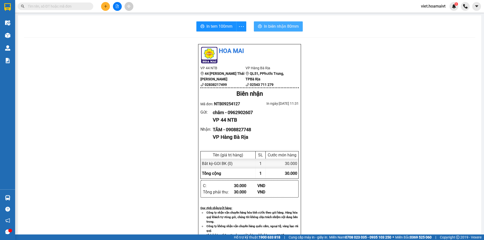
drag, startPoint x: 283, startPoint y: 27, endPoint x: 275, endPoint y: 29, distance: 7.7
click at [282, 27] on span "In biên nhận 80mm" at bounding box center [281, 26] width 35 height 6
click at [155, 101] on div "Hoa Mai VP 44 NTB 44 Nguyễn Thái Bình 02838217499 VP Hàng Bà Rịa QL51, PPhướ…" at bounding box center [249, 207] width 451 height 326
click at [75, 5] on input "text" at bounding box center [58, 7] width 60 height 6
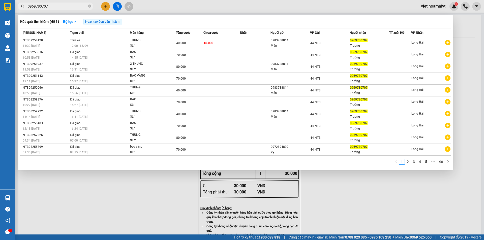
type input "0969780707"
click at [372, 214] on div at bounding box center [242, 120] width 484 height 240
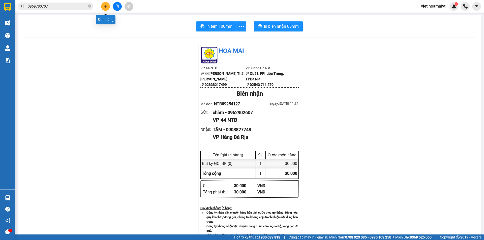
click at [105, 6] on icon "plus" at bounding box center [106, 7] width 4 height 4
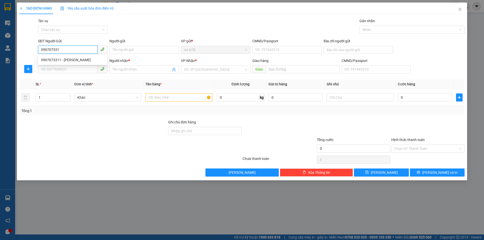
type input "0907073311"
click at [67, 59] on div "0907073311 - THỊNH" at bounding box center [72, 60] width 63 height 6
type input "THỊNH"
type input "104/30 THÀNH THÁI"
type input "0909757682"
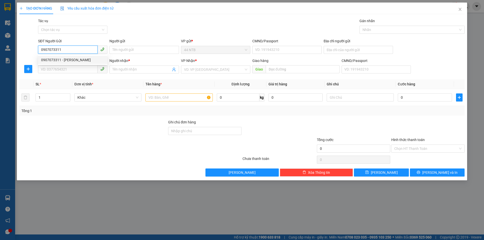
type input "KHANG"
type input "0907073311"
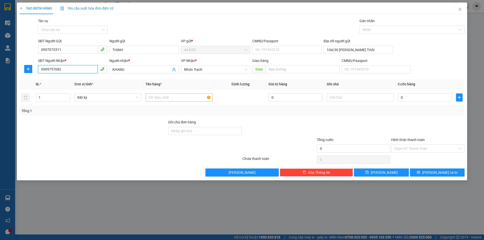
click at [69, 70] on input "0909757682" at bounding box center [68, 69] width 60 height 8
type input "0"
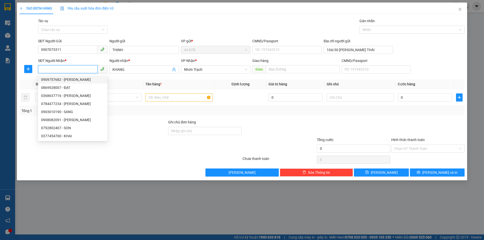
drag, startPoint x: 65, startPoint y: 95, endPoint x: 74, endPoint y: 66, distance: 30.5
click at [74, 66] on body "Kết quả tìm kiếm ( 451 ) Bộ lọc Ngày tạo đơn gần nhất Mã ĐH Trạng thái Món hàng…" at bounding box center [242, 120] width 484 height 240
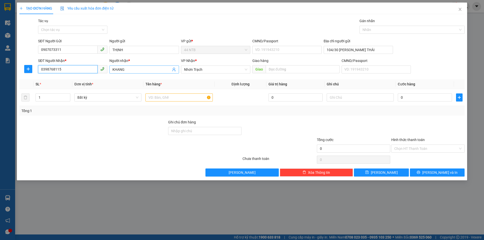
type input "0398768115"
click at [129, 70] on input "KHANG" at bounding box center [141, 70] width 58 height 6
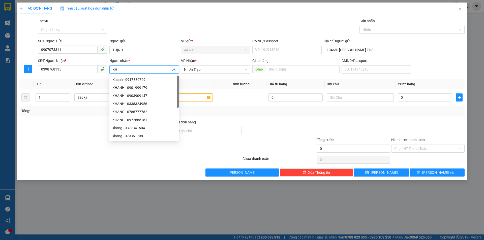
type input "K"
type input "DUY"
click at [198, 97] on input "text" at bounding box center [178, 98] width 67 height 8
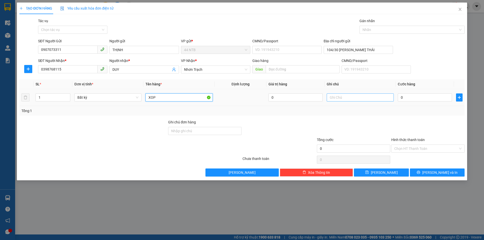
type input "XOP"
click at [347, 97] on input "text" at bounding box center [360, 98] width 67 height 8
type input "CA CANH"
click at [407, 100] on input "0" at bounding box center [425, 98] width 54 height 8
type input "4"
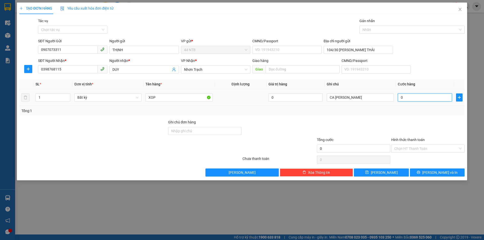
type input "4"
type input "40"
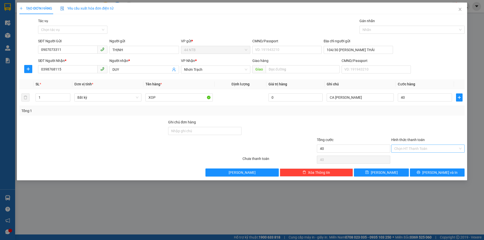
type input "40.000"
click at [409, 151] on input "Hình thức thanh toán" at bounding box center [426, 149] width 64 height 8
drag, startPoint x: 405, startPoint y: 157, endPoint x: 407, endPoint y: 164, distance: 7.1
click at [405, 158] on div "Tại văn phòng" at bounding box center [427, 159] width 67 height 6
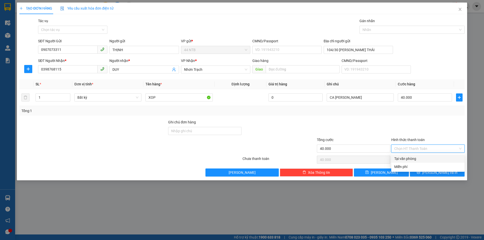
type input "0"
click at [419, 171] on button "[PERSON_NAME] và In" at bounding box center [437, 173] width 55 height 8
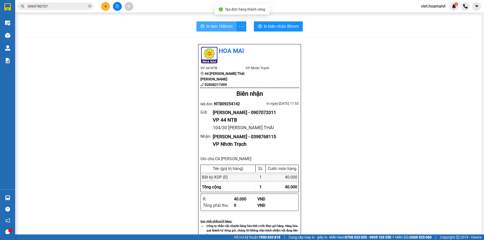
click at [215, 28] on span "In tem 100mm" at bounding box center [219, 26] width 26 height 6
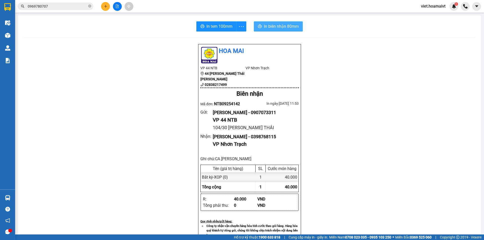
click at [286, 26] on span "In biên nhận 80mm" at bounding box center [281, 26] width 35 height 6
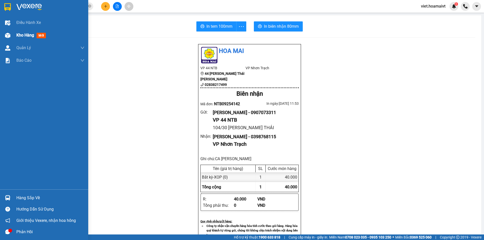
click at [24, 36] on span "Kho hàng" at bounding box center [25, 35] width 18 height 5
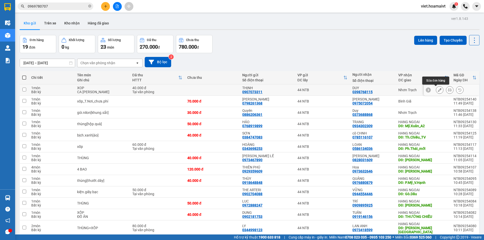
click at [438, 90] on icon at bounding box center [440, 90] width 4 height 4
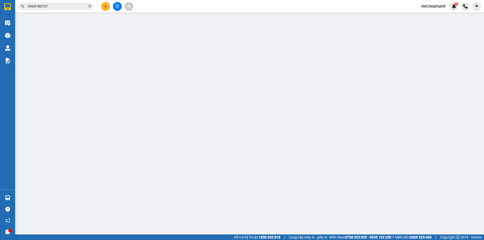
type input "0907073311"
type input "THỊNH"
type input "104/30 THÀNH THÁI"
type input "0398768115"
type input "DUY"
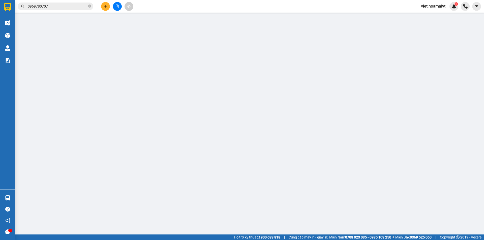
type input "40.000"
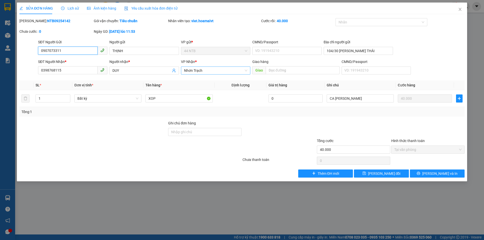
click at [212, 70] on span "Nhơn Trạch" at bounding box center [215, 71] width 63 height 8
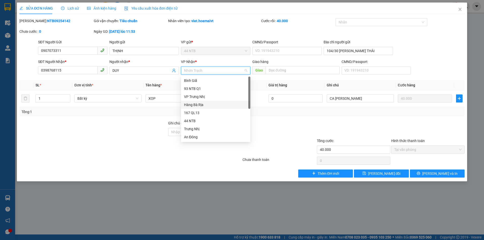
click at [200, 103] on div "Hàng Bà Rịa" at bounding box center [215, 105] width 63 height 6
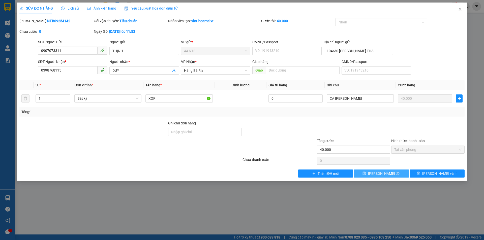
click at [384, 175] on span "[PERSON_NAME] đổi" at bounding box center [384, 174] width 33 height 6
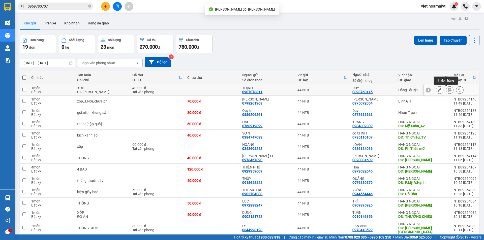
click at [448, 90] on icon at bounding box center [450, 90] width 4 height 4
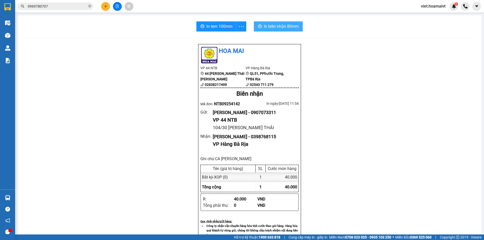
click at [269, 26] on span "In biên nhận 80mm" at bounding box center [281, 26] width 35 height 6
click at [214, 27] on span "In tem 100mm" at bounding box center [219, 26] width 26 height 6
click at [106, 7] on icon "plus" at bounding box center [106, 7] width 4 height 4
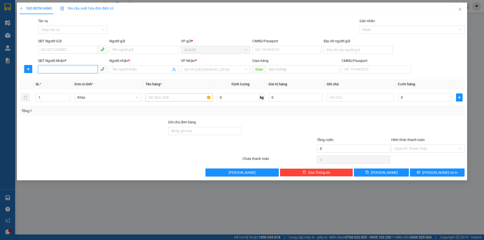
click at [77, 70] on input "SĐT Người Nhận *" at bounding box center [68, 69] width 60 height 8
type input "0379514079"
click at [127, 69] on input "Người nhận *" at bounding box center [141, 70] width 58 height 6
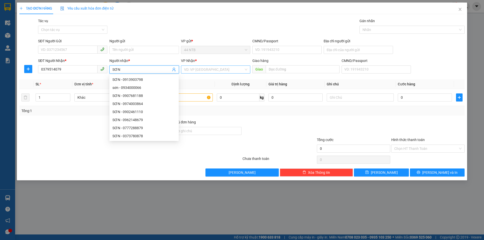
type input "SƠN"
click at [194, 69] on input "search" at bounding box center [214, 70] width 60 height 8
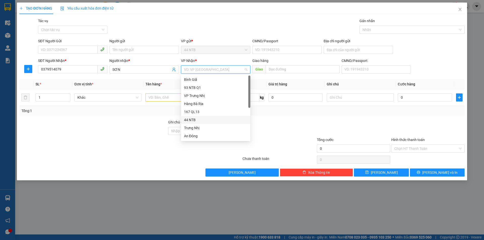
scroll to position [40, 0]
click at [211, 127] on div "HANG NGOAI" at bounding box center [215, 128] width 63 height 6
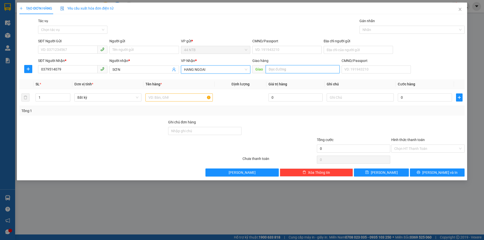
click at [283, 70] on input "text" at bounding box center [303, 69] width 74 height 8
click at [280, 69] on input "CÁI MẾP" at bounding box center [303, 69] width 74 height 8
type input "CÁI MÉP"
click at [174, 98] on input "text" at bounding box center [178, 98] width 67 height 8
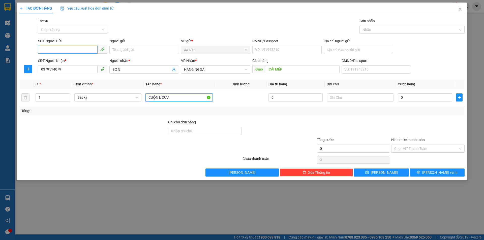
type input "CUỘN L CƯA"
click at [88, 50] on input "SĐT Người Gửi" at bounding box center [68, 50] width 60 height 8
type input "0328661399"
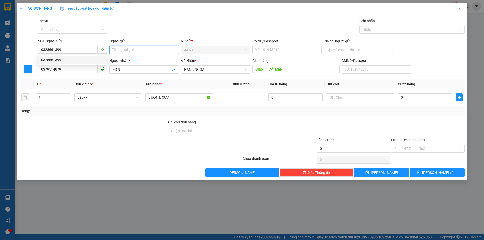
click at [119, 48] on input "Người gửi" at bounding box center [143, 50] width 69 height 8
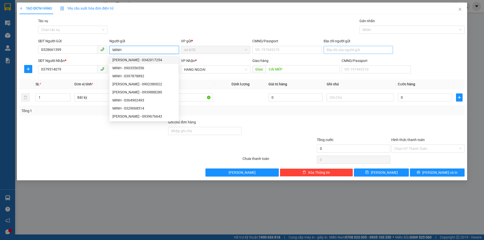
type input "MINH"
click at [335, 49] on input "Địa chỉ người gửi" at bounding box center [358, 50] width 69 height 8
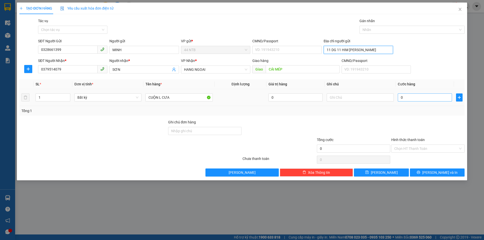
type input "11 DG 11 HIM LAM"
click at [419, 98] on input "0" at bounding box center [425, 98] width 54 height 8
type input "4"
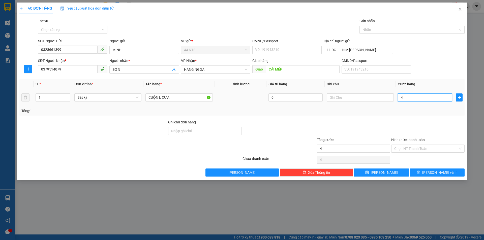
type input "40"
type input "40.000"
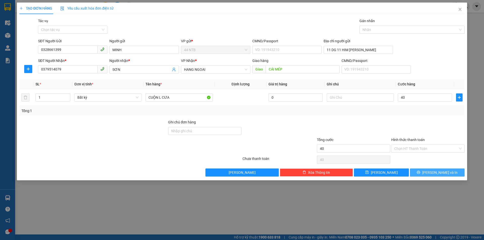
type input "40.000"
click at [418, 172] on button "[PERSON_NAME] và In" at bounding box center [437, 173] width 55 height 8
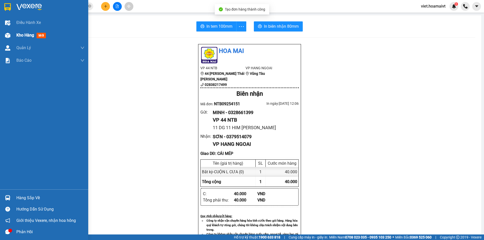
click at [10, 35] on img at bounding box center [7, 35] width 5 height 5
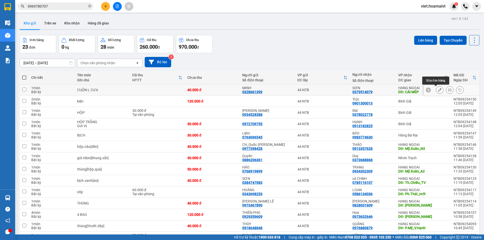
click at [438, 91] on icon at bounding box center [440, 90] width 4 height 4
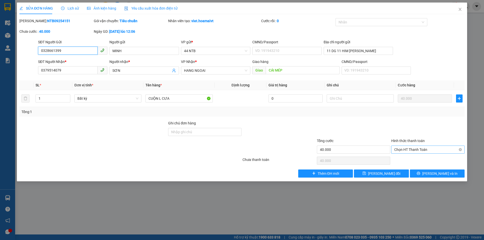
drag, startPoint x: 405, startPoint y: 147, endPoint x: 405, endPoint y: 153, distance: 5.8
click at [405, 147] on span "Chọn HT Thanh Toán" at bounding box center [427, 150] width 67 height 8
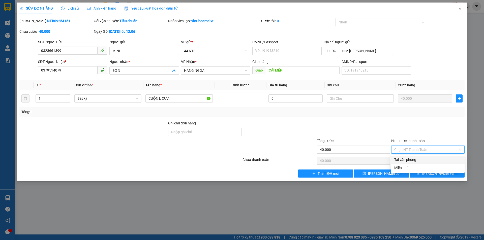
click at [402, 158] on div "Tại văn phòng" at bounding box center [427, 160] width 67 height 6
type input "0"
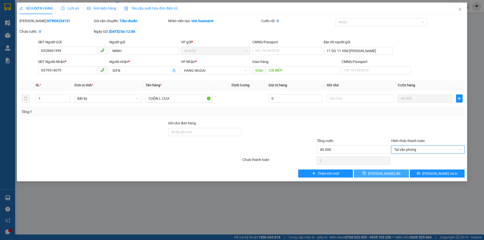
click at [384, 173] on span "[PERSON_NAME] đổi" at bounding box center [384, 174] width 33 height 6
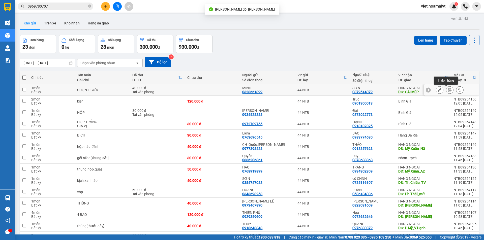
click at [448, 90] on icon at bounding box center [450, 90] width 4 height 4
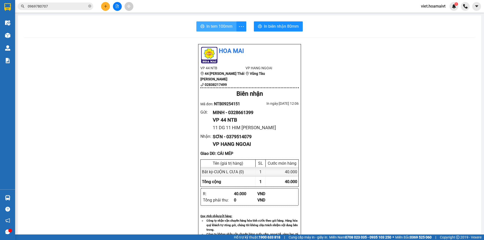
click at [215, 27] on span "In tem 100mm" at bounding box center [219, 26] width 26 height 6
click at [107, 5] on icon "plus" at bounding box center [106, 7] width 4 height 4
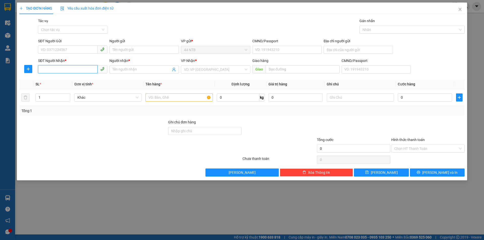
click at [78, 69] on input "SĐT Người Nhận *" at bounding box center [68, 69] width 60 height 8
type input "0398855852"
click at [72, 78] on div "0398855852 - HỒNG" at bounding box center [72, 80] width 63 height 6
type input "CHỢ BÌNH TÂY"
type input "HỒNG"
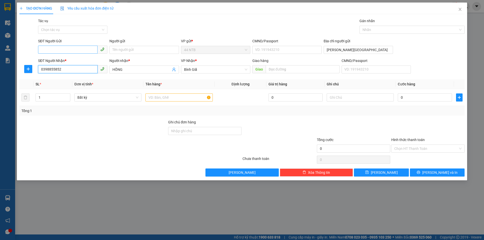
type input "0398855852"
click at [85, 48] on input "SĐT Người Gửi" at bounding box center [68, 50] width 60 height 8
click at [83, 58] on div "0931309609 - KIM HUONG" at bounding box center [72, 60] width 63 height 6
type input "0931309609"
type input "KIM HUONG"
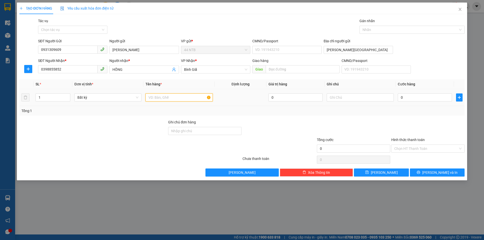
click at [171, 98] on input "text" at bounding box center [178, 98] width 67 height 8
click at [168, 97] on input "HỘP" at bounding box center [178, 98] width 67 height 8
click at [165, 97] on input "HỘP" at bounding box center [178, 98] width 67 height 8
type input "HỘP ĐỒ GỖ"
click at [411, 98] on input "0" at bounding box center [425, 98] width 54 height 8
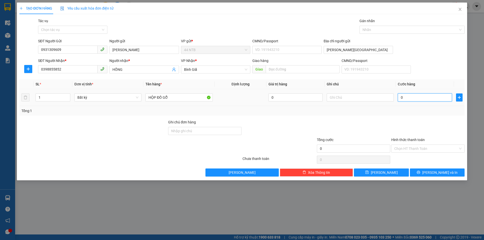
type input "3"
type input "30"
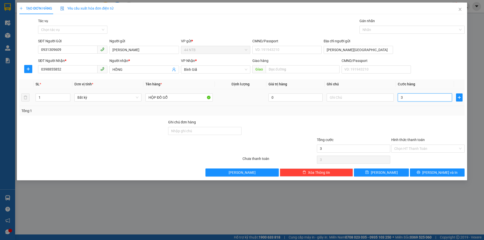
type input "30"
type input "30.000"
click at [342, 97] on input "text" at bounding box center [360, 98] width 67 height 8
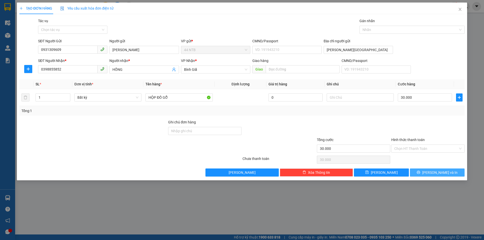
click at [413, 173] on button "[PERSON_NAME] và In" at bounding box center [437, 173] width 55 height 8
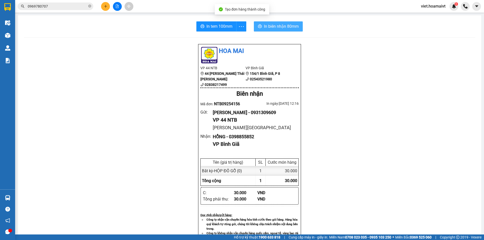
click at [264, 24] on span "In biên nhận 80mm" at bounding box center [281, 26] width 35 height 6
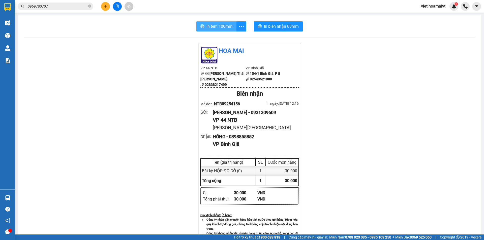
click at [218, 25] on span "In tem 100mm" at bounding box center [219, 26] width 26 height 6
click at [106, 7] on icon "plus" at bounding box center [106, 7] width 4 height 4
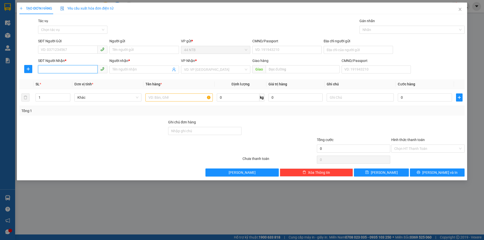
click at [55, 71] on input "SĐT Người Nhận *" at bounding box center [68, 69] width 60 height 8
type input "0939503626"
click at [117, 68] on input "Người nhận *" at bounding box center [141, 70] width 58 height 6
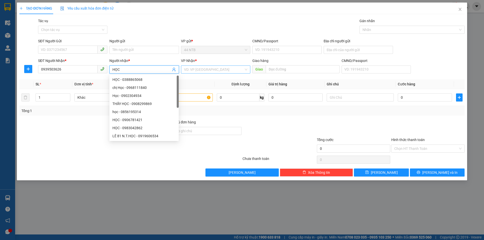
type input "HỌC"
click at [200, 71] on input "search" at bounding box center [214, 70] width 60 height 8
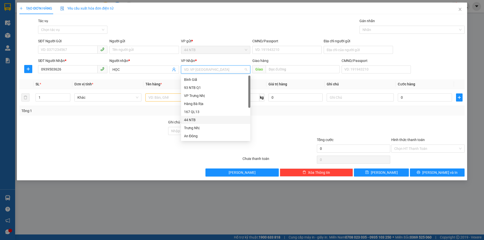
scroll to position [40, 0]
click at [211, 129] on div "HANG NGOAI" at bounding box center [215, 128] width 63 height 6
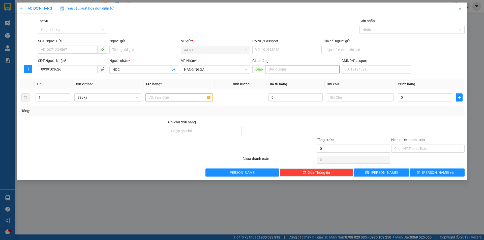
click at [299, 69] on input "text" at bounding box center [303, 69] width 74 height 8
type input "HỘI BÀI N3"
click at [155, 97] on input "text" at bounding box center [178, 98] width 67 height 8
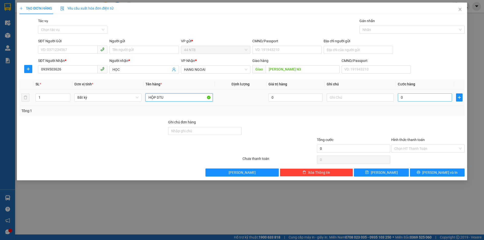
type input "HỘP DTU"
click at [408, 99] on input "0" at bounding box center [425, 98] width 54 height 8
type input "4"
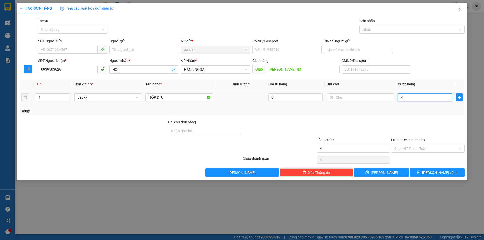
type input "40"
type input "40.000"
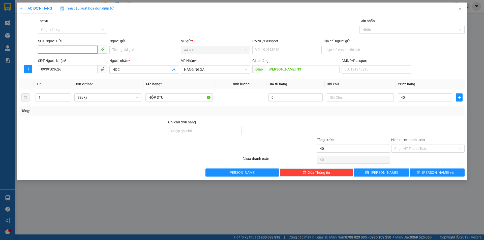
type input "40.000"
click at [95, 49] on input "SĐT Người Gửi" at bounding box center [68, 50] width 60 height 8
type input "0938295029"
click at [120, 51] on input "Người gửi" at bounding box center [143, 50] width 69 height 8
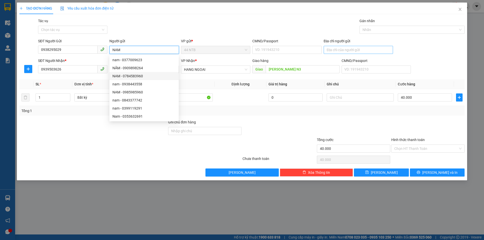
type input "NAM"
click at [329, 49] on input "Địa chỉ người gửi" at bounding box center [358, 50] width 69 height 8
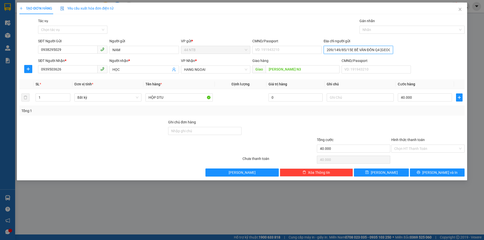
scroll to position [0, 2]
type input "209/149/85/15E BẾ VÂN ĐỒN Q4 TP HCM"
click at [427, 174] on button "[PERSON_NAME] và In" at bounding box center [437, 173] width 55 height 8
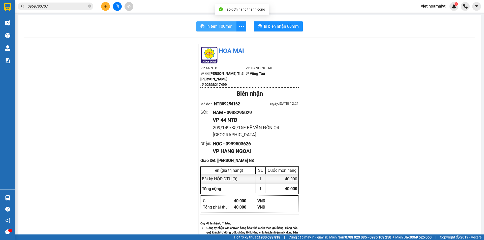
click at [216, 26] on span "In tem 100mm" at bounding box center [219, 26] width 26 height 6
